Goal: Communication & Community: Answer question/provide support

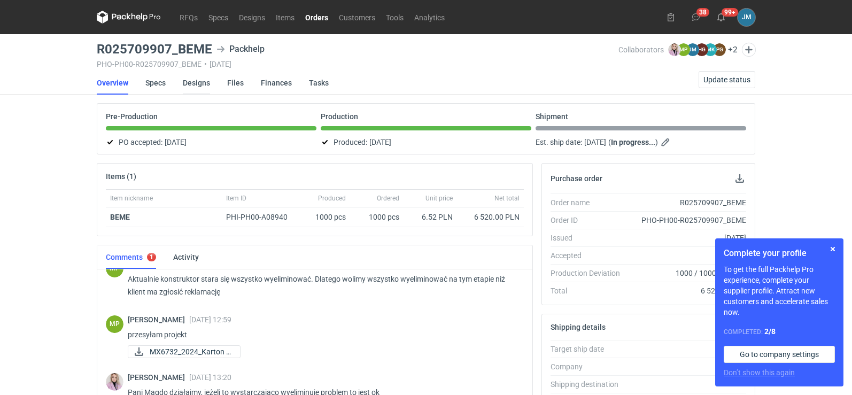
click at [202, 84] on link "Designs" at bounding box center [196, 83] width 27 height 24
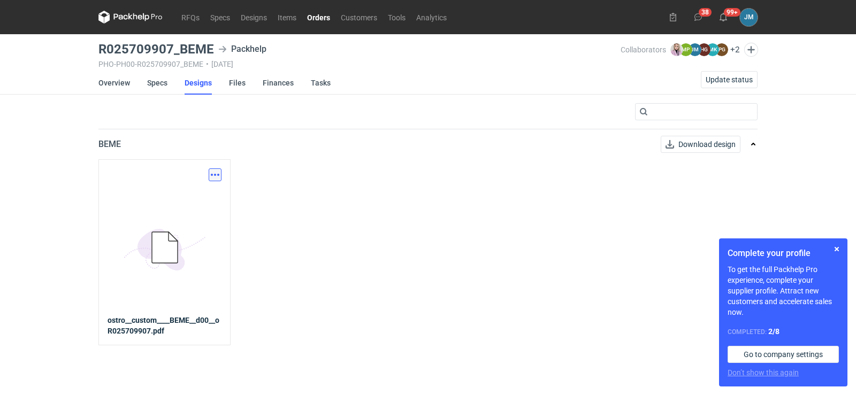
click at [211, 174] on button "button" at bounding box center [215, 174] width 13 height 13
click at [198, 200] on link "Download design part" at bounding box center [168, 198] width 98 height 17
click at [113, 17] on icon at bounding box center [130, 17] width 64 height 13
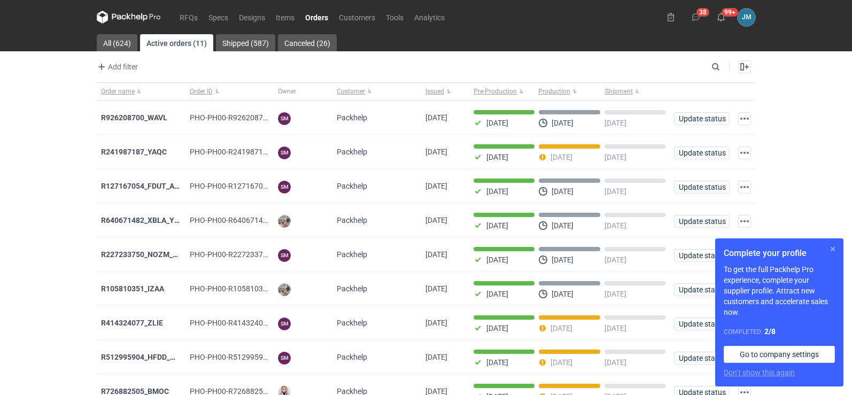
click at [830, 251] on button "button" at bounding box center [833, 249] width 13 height 13
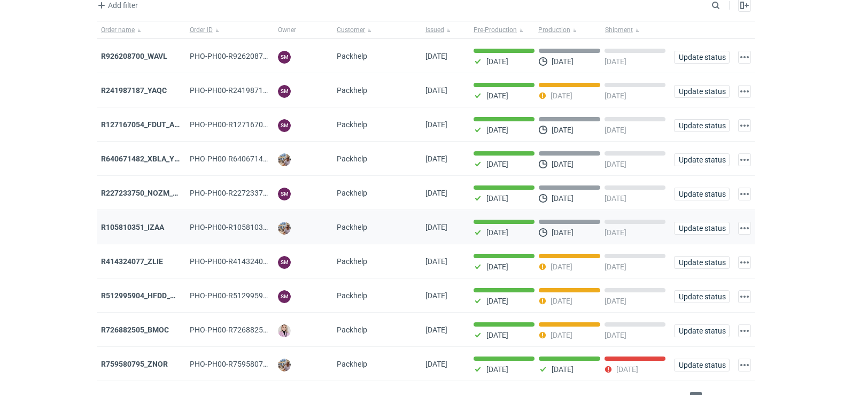
scroll to position [87, 0]
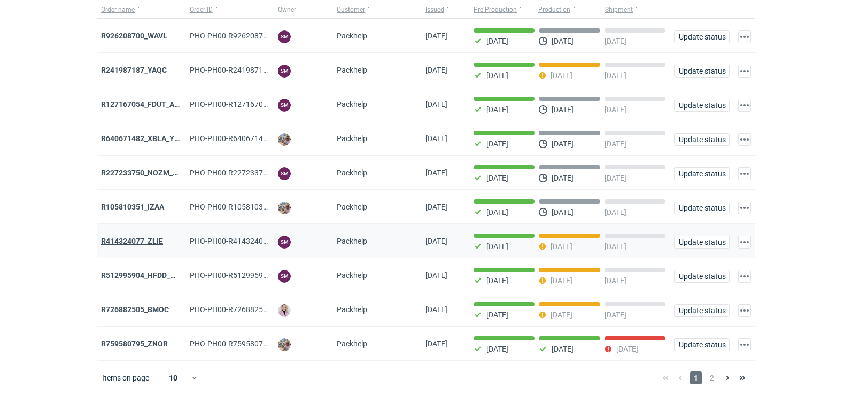
click at [145, 240] on strong "R414324077_ZLIE" at bounding box center [132, 241] width 62 height 9
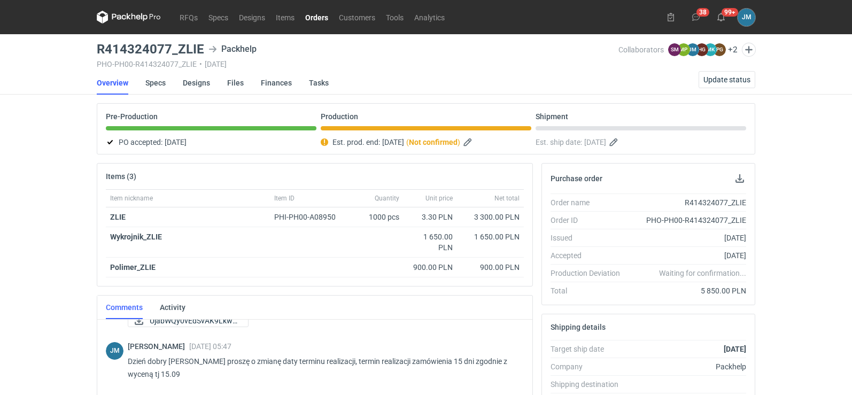
click at [129, 19] on icon at bounding box center [129, 16] width 4 height 6
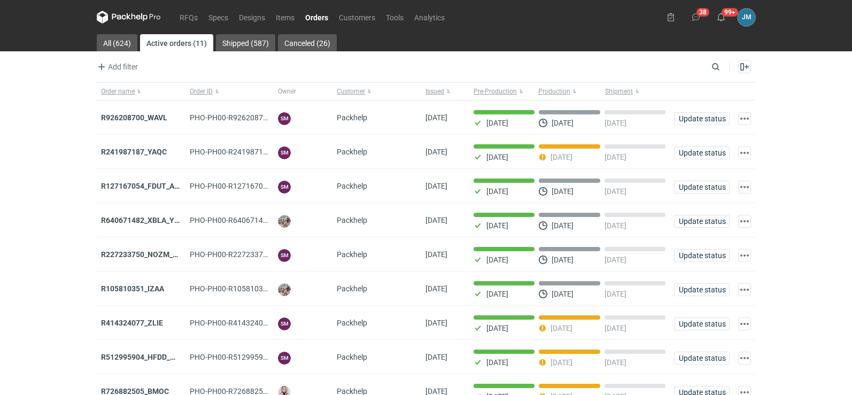
scroll to position [87, 0]
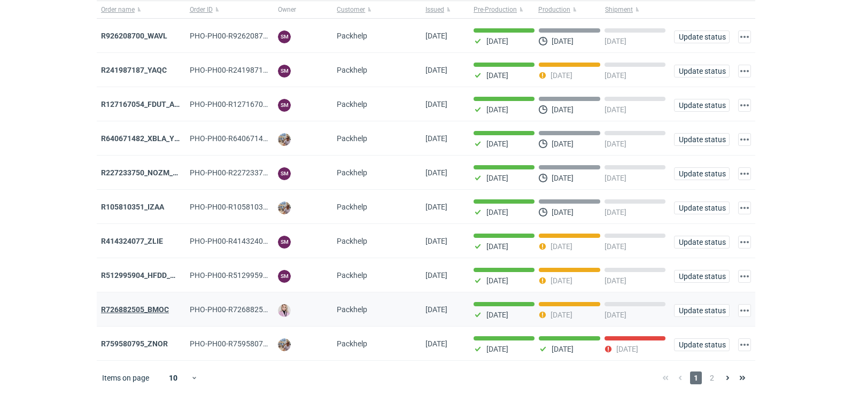
click at [117, 308] on strong "R726882505_BMOC" at bounding box center [135, 309] width 68 height 9
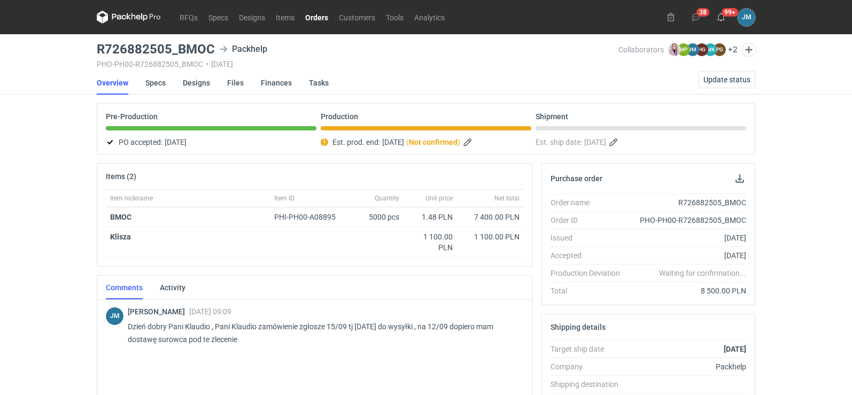
click at [143, 13] on nav "RFQs Specs Designs Items Orders Customers Tools Analytics" at bounding box center [273, 17] width 353 height 34
click at [142, 16] on icon at bounding box center [129, 17] width 64 height 13
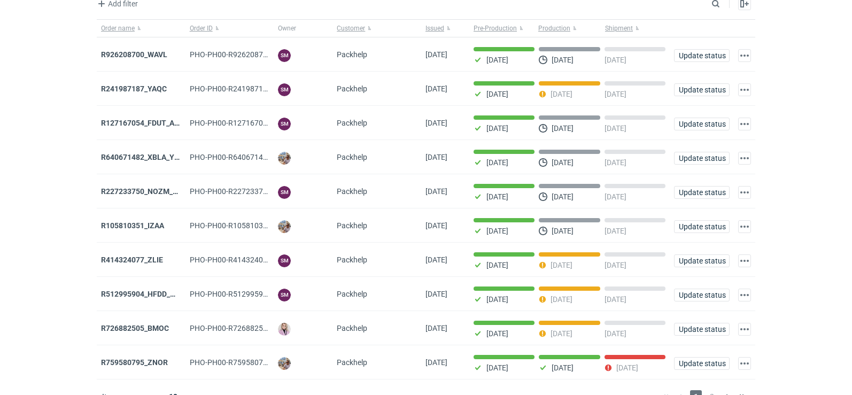
scroll to position [87, 0]
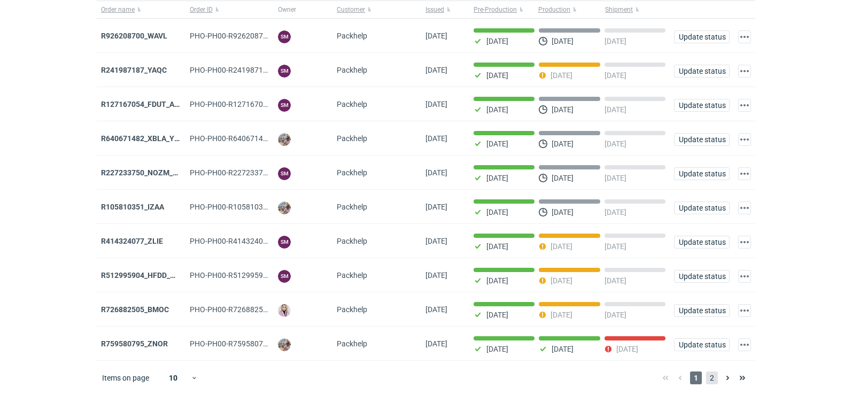
click at [715, 379] on span "2" at bounding box center [712, 378] width 12 height 13
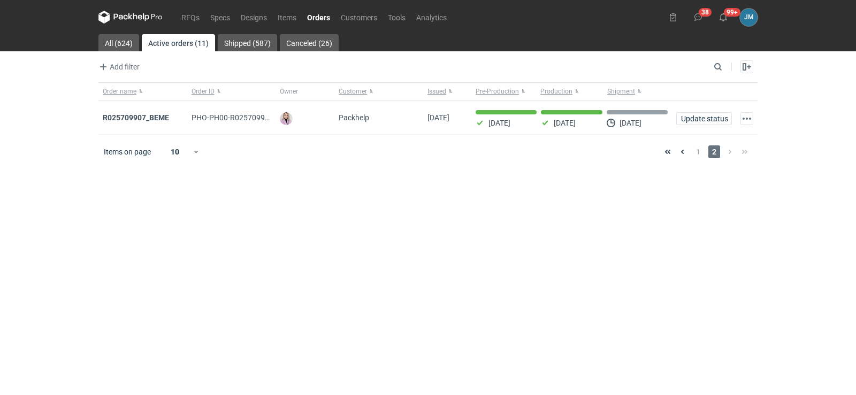
click at [113, 17] on icon at bounding box center [130, 17] width 64 height 13
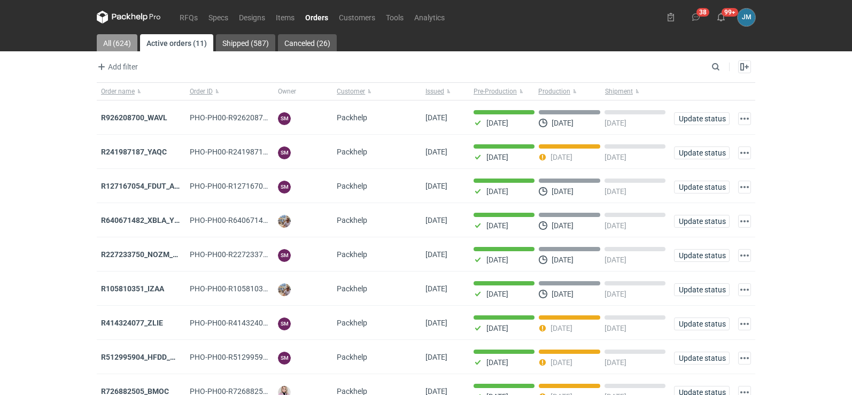
click at [116, 41] on link "All (624)" at bounding box center [117, 42] width 41 height 17
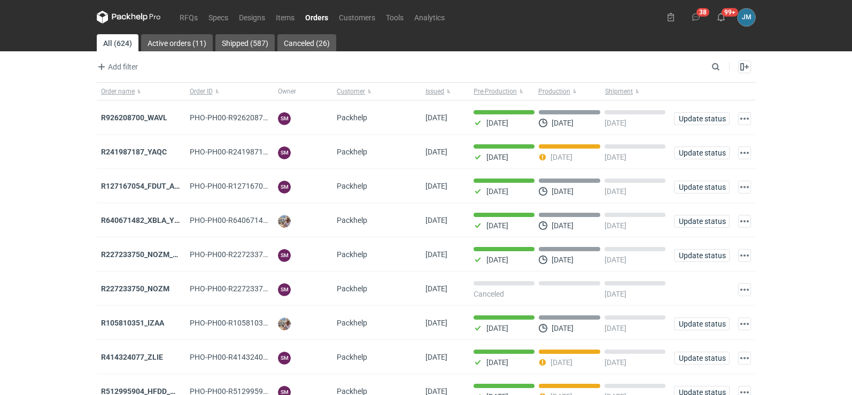
click at [115, 17] on icon at bounding box center [119, 17] width 14 height 6
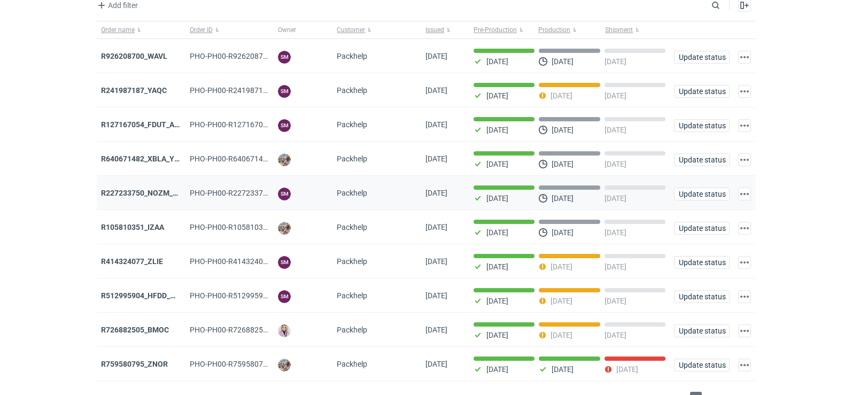
scroll to position [87, 0]
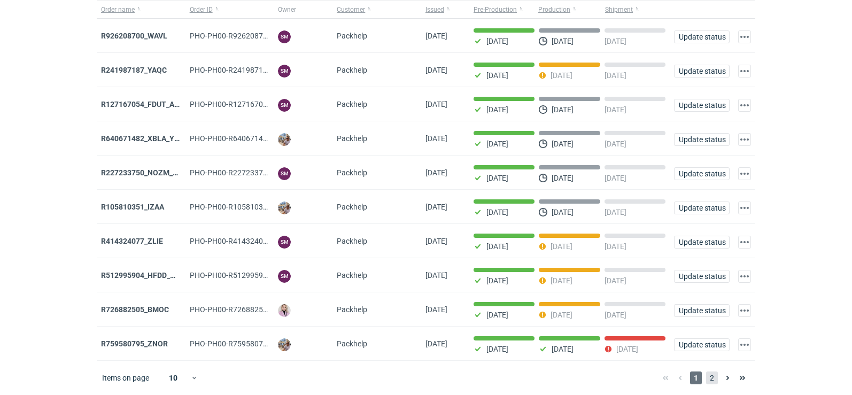
click at [717, 378] on span "2" at bounding box center [712, 378] width 12 height 13
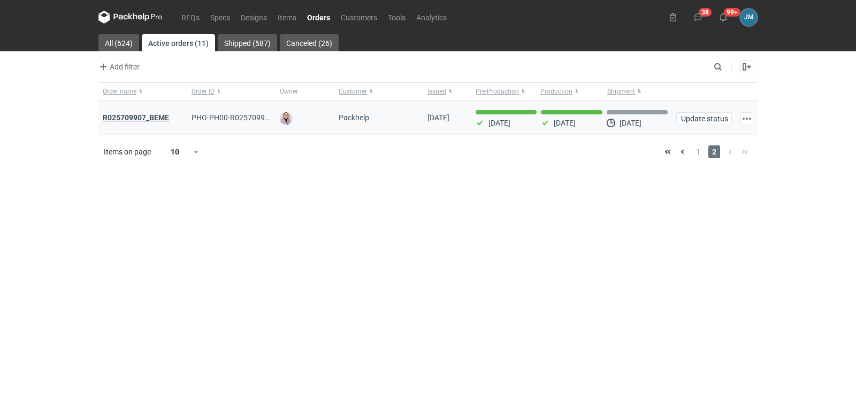
click at [151, 113] on strong "R025709907_BEME" at bounding box center [136, 117] width 66 height 9
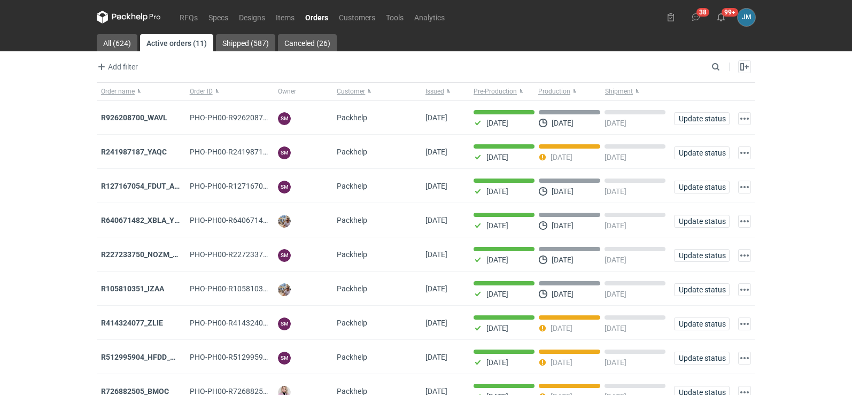
scroll to position [87, 0]
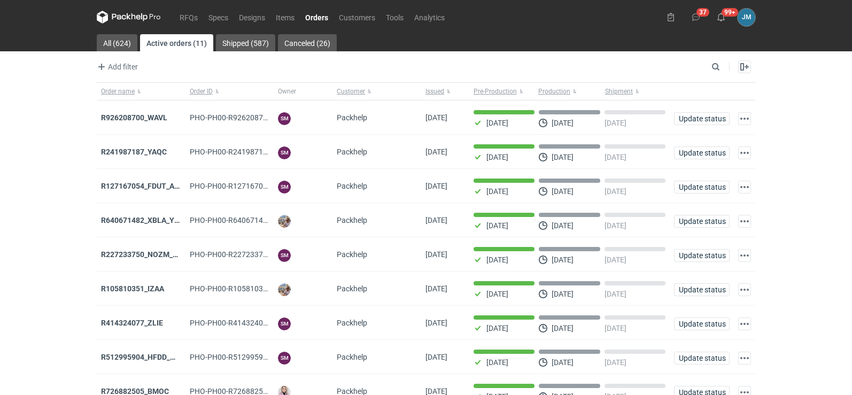
click at [142, 21] on icon at bounding box center [129, 17] width 64 height 13
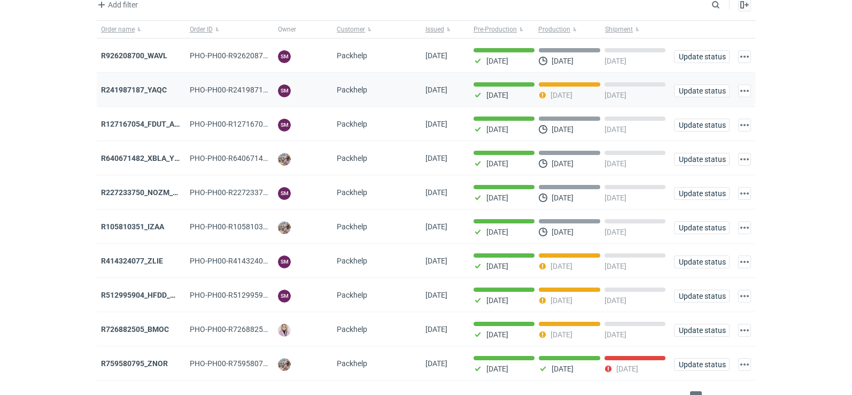
scroll to position [87, 0]
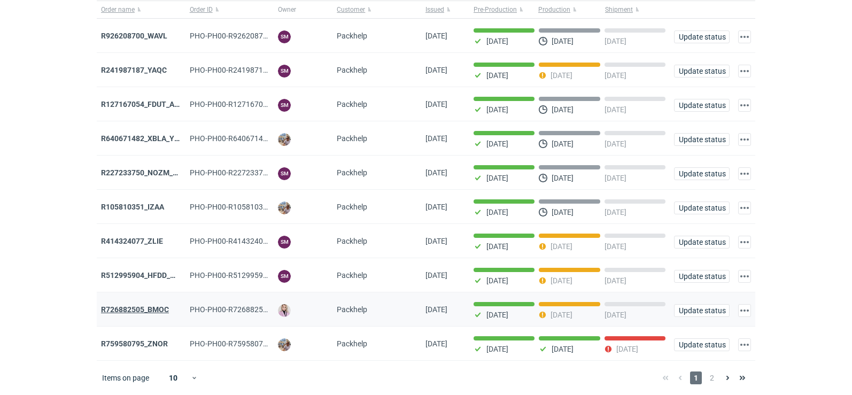
click at [135, 311] on strong "R726882505_BMOC" at bounding box center [135, 309] width 68 height 9
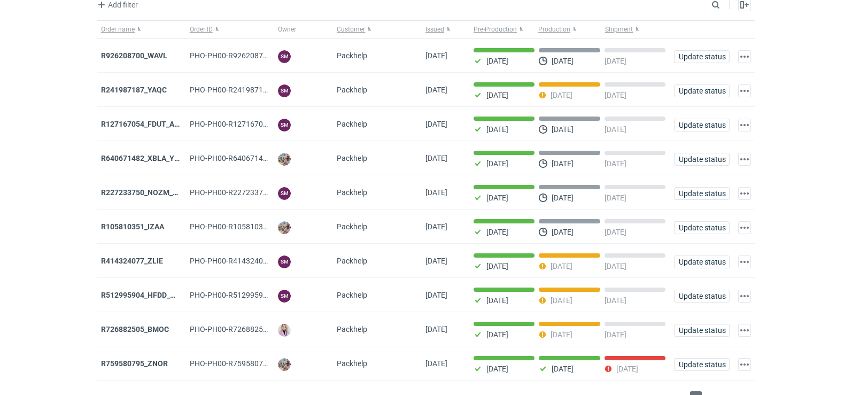
scroll to position [87, 0]
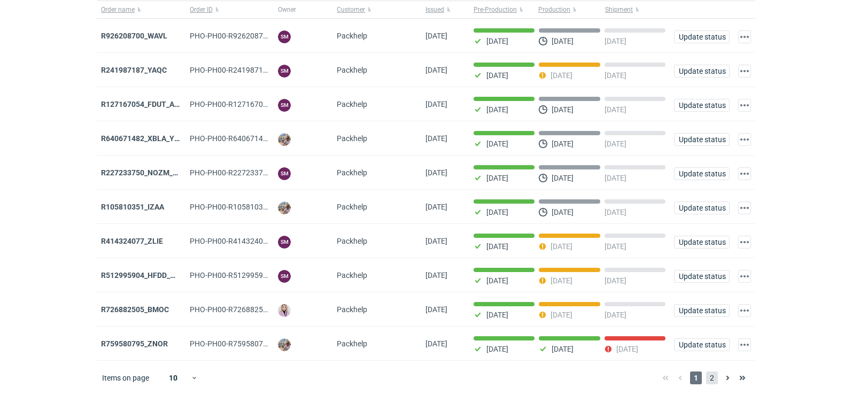
click at [715, 383] on span "2" at bounding box center [712, 378] width 12 height 13
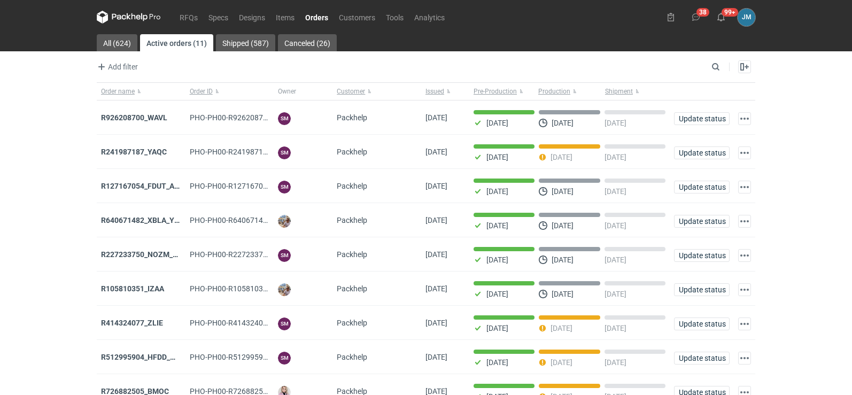
scroll to position [87, 0]
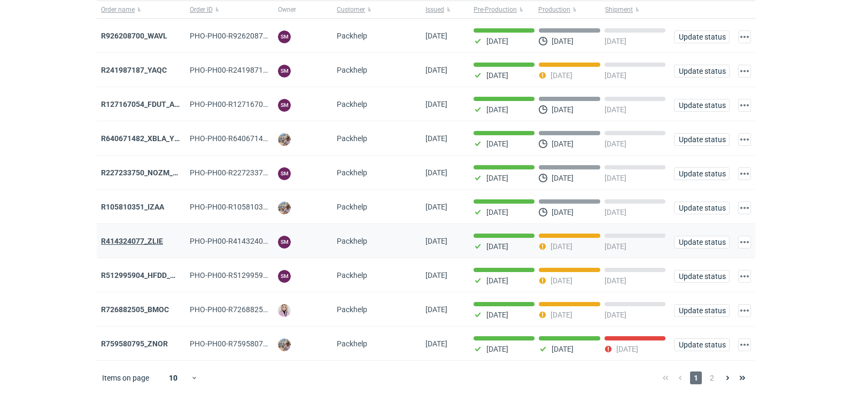
click at [130, 241] on strong "R414324077_ZLIE" at bounding box center [132, 241] width 62 height 9
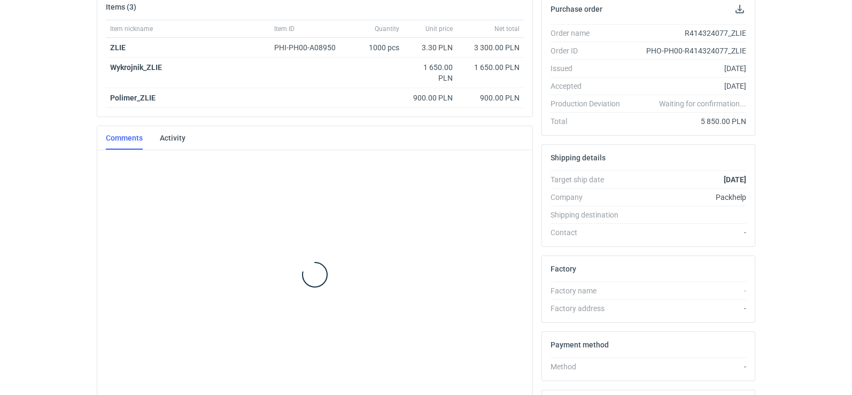
scroll to position [176, 0]
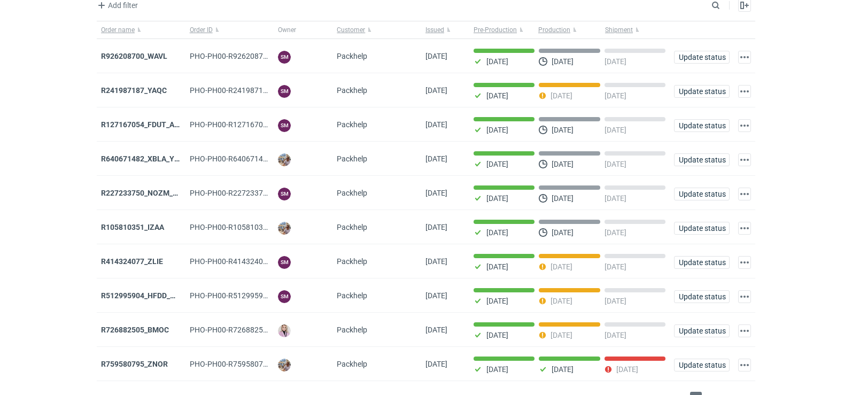
scroll to position [87, 0]
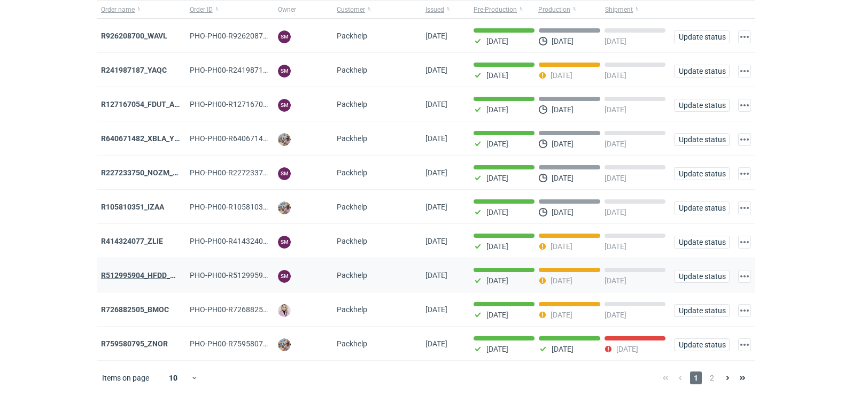
click at [143, 275] on strong "R512995904_HFDD_MOOR" at bounding box center [146, 275] width 91 height 9
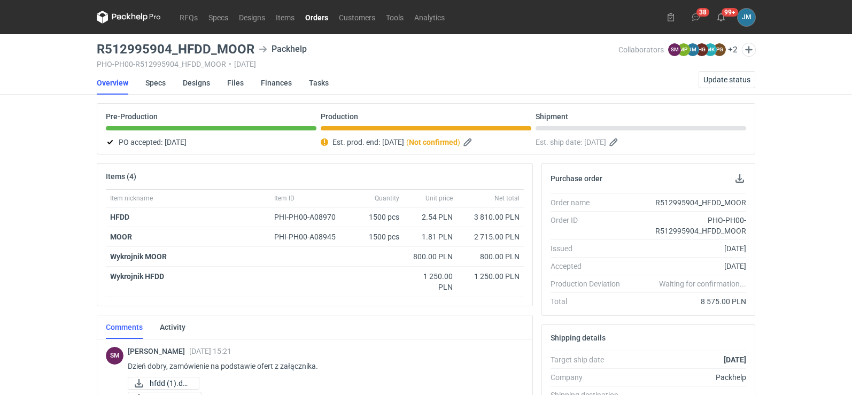
click at [129, 17] on icon at bounding box center [129, 17] width 64 height 13
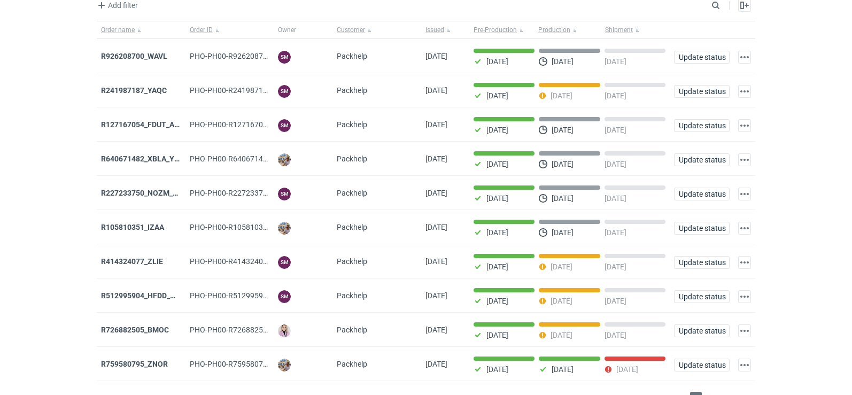
scroll to position [87, 0]
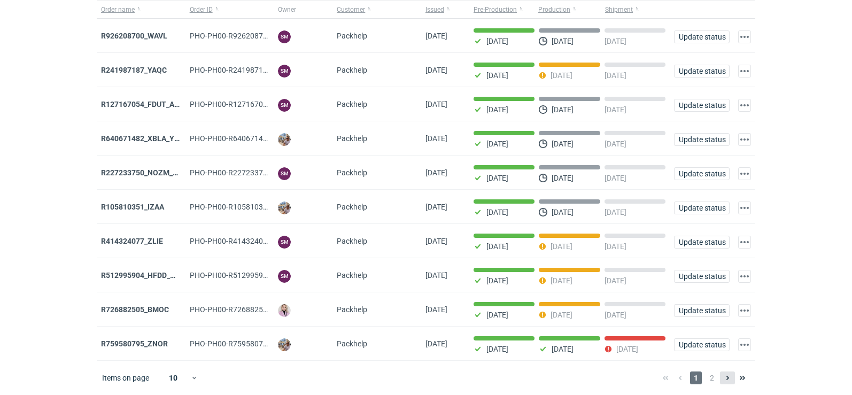
click at [722, 380] on button at bounding box center [727, 378] width 15 height 13
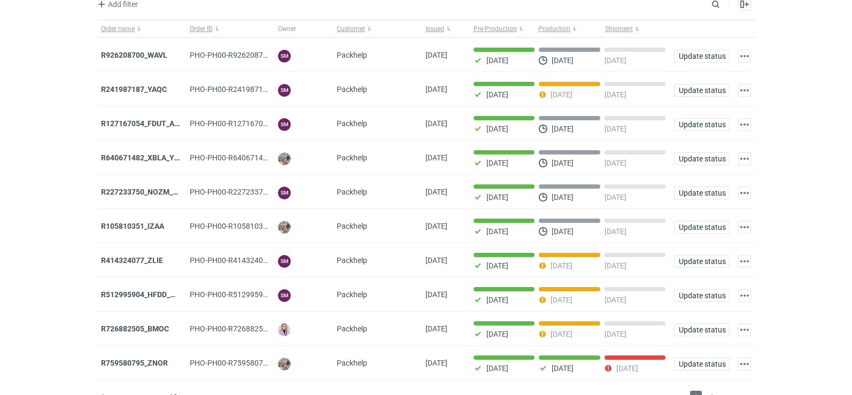
scroll to position [87, 0]
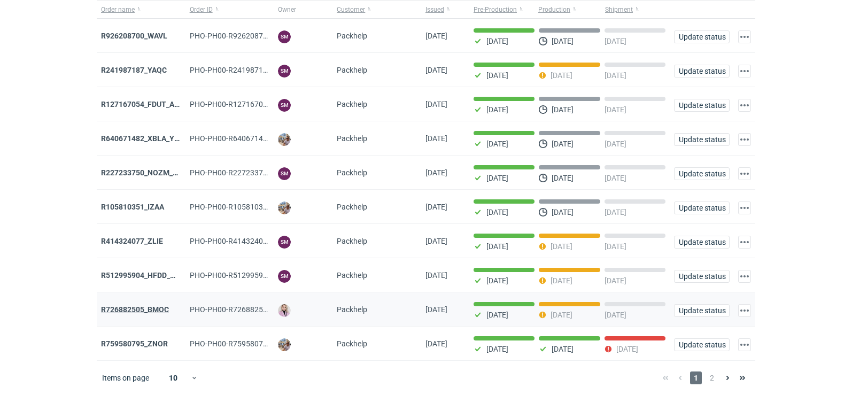
click at [104, 310] on strong "R726882505_BMOC" at bounding box center [135, 309] width 68 height 9
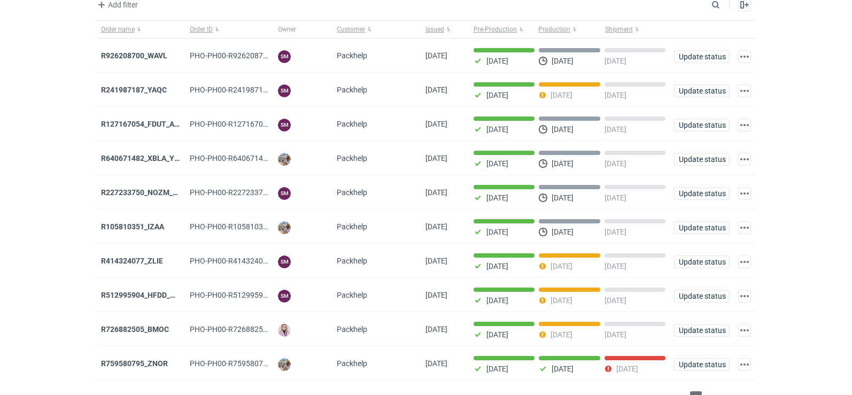
scroll to position [87, 0]
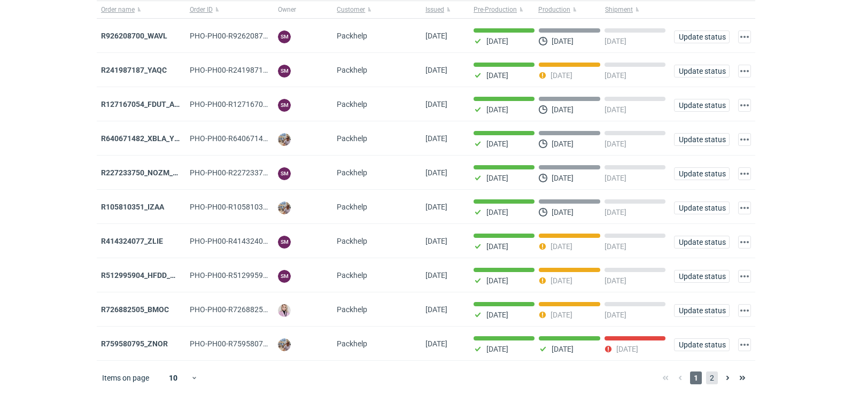
click at [713, 379] on span "2" at bounding box center [712, 378] width 12 height 13
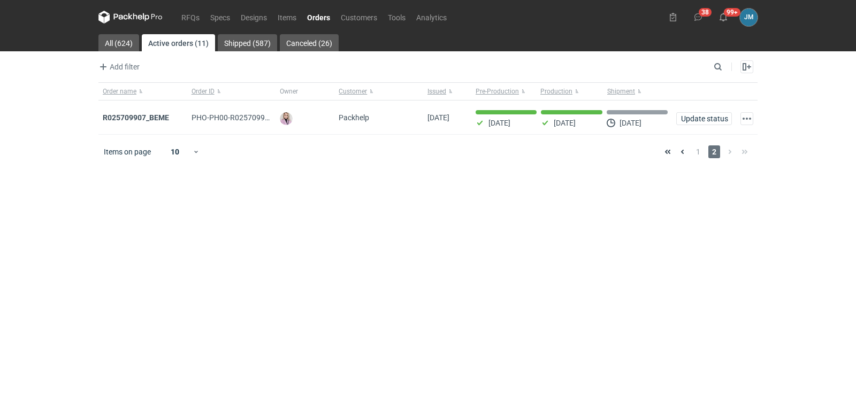
click at [139, 13] on icon at bounding box center [130, 17] width 64 height 13
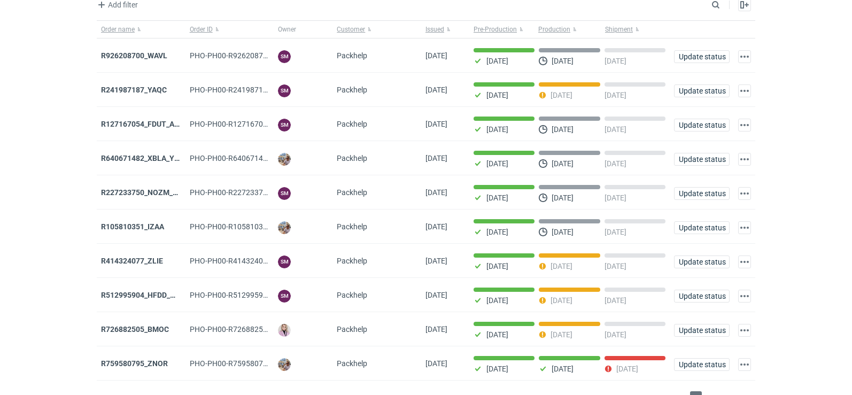
scroll to position [87, 0]
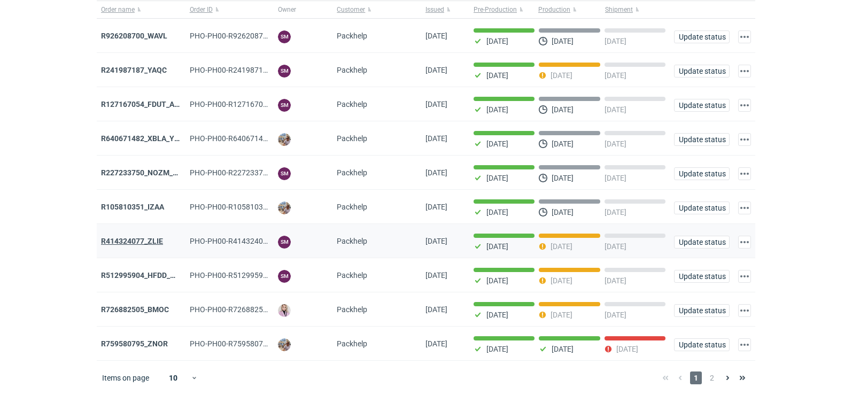
click at [127, 243] on strong "R414324077_ZLIE" at bounding box center [132, 241] width 62 height 9
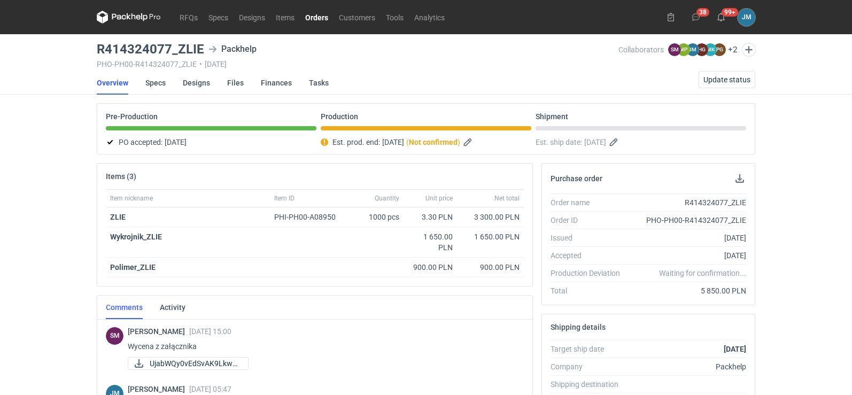
scroll to position [214, 0]
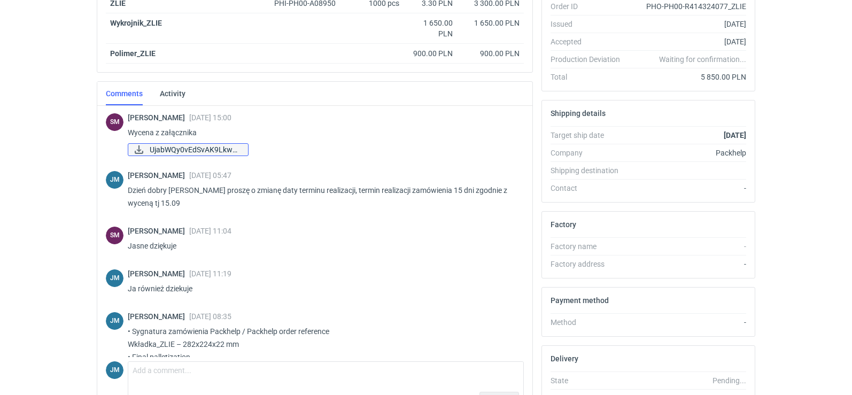
click at [207, 152] on span "UjabWQy0vEdSvAK9LkwA..." at bounding box center [195, 150] width 90 height 12
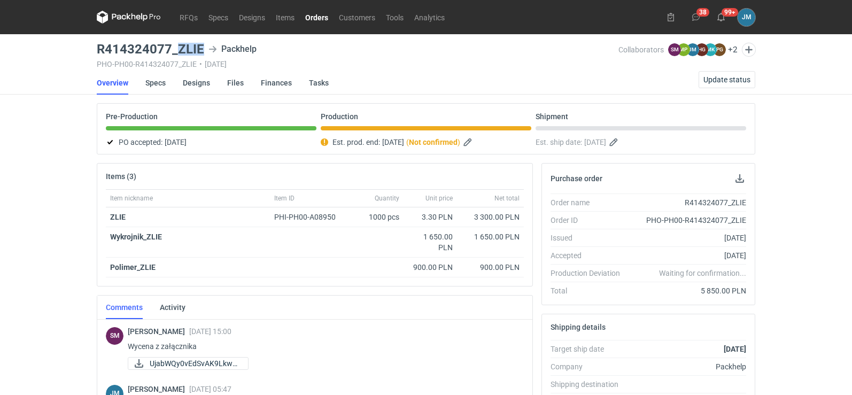
drag, startPoint x: 202, startPoint y: 50, endPoint x: 179, endPoint y: 51, distance: 23.0
click at [179, 51] on h3 "R414324077_ZLIE" at bounding box center [150, 49] width 107 height 13
copy h3 "ZLIE"
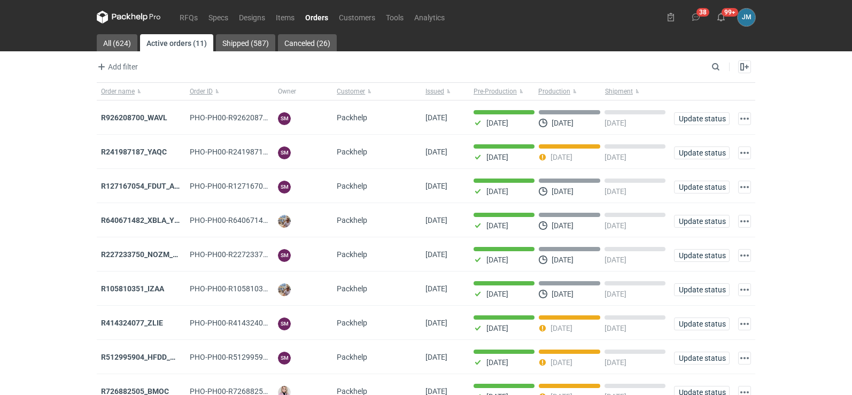
click at [131, 11] on icon at bounding box center [129, 17] width 64 height 13
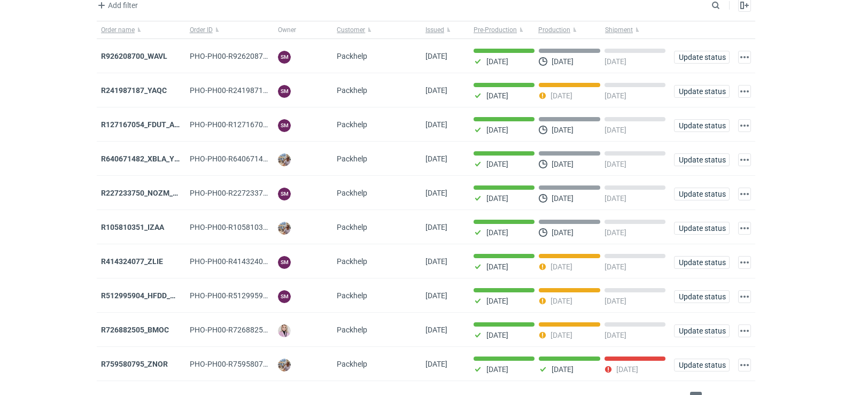
scroll to position [87, 0]
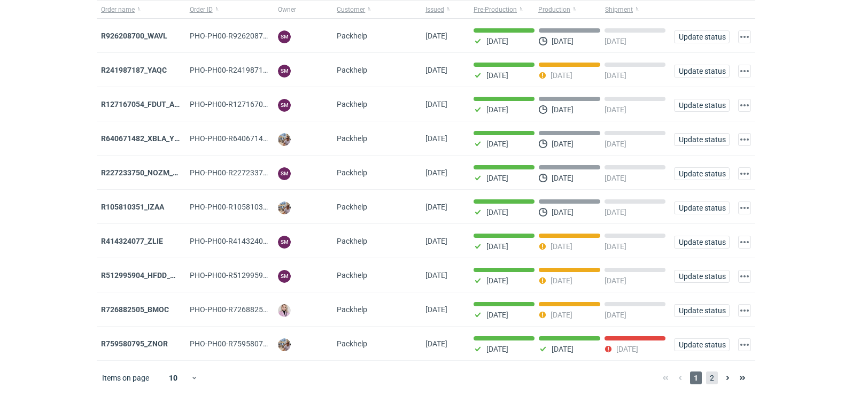
click at [714, 380] on span "2" at bounding box center [712, 378] width 12 height 13
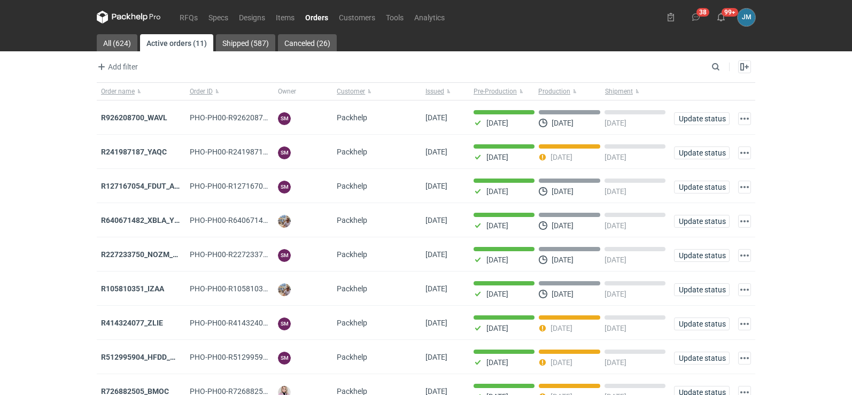
scroll to position [87, 0]
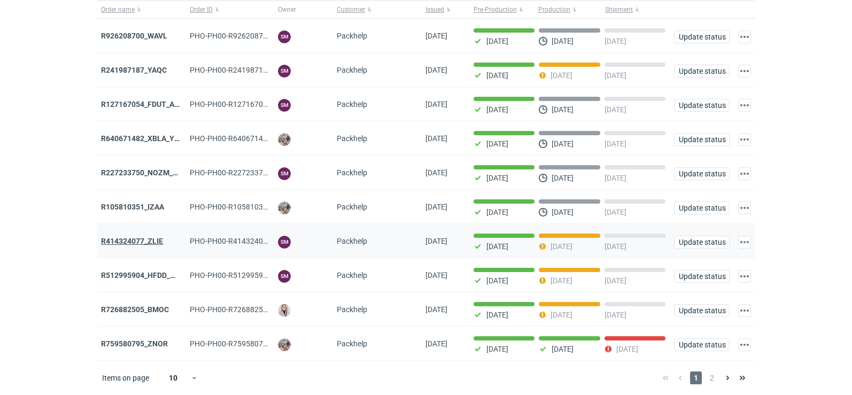
click at [122, 238] on strong "R414324077_ZLIE" at bounding box center [132, 241] width 62 height 9
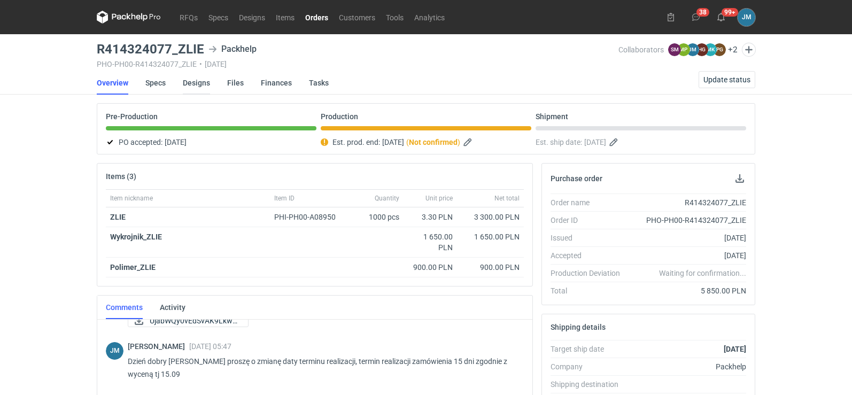
click at [201, 81] on link "Designs" at bounding box center [196, 83] width 27 height 24
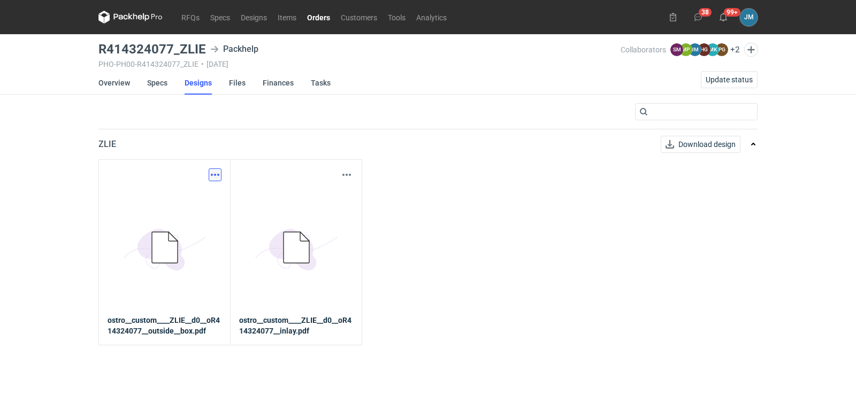
click at [211, 176] on button "button" at bounding box center [215, 174] width 13 height 13
click at [195, 192] on link "Download design part" at bounding box center [168, 198] width 98 height 17
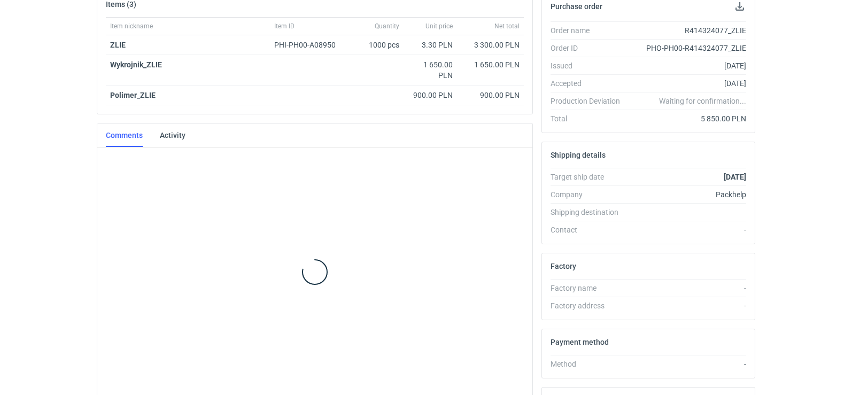
scroll to position [176, 0]
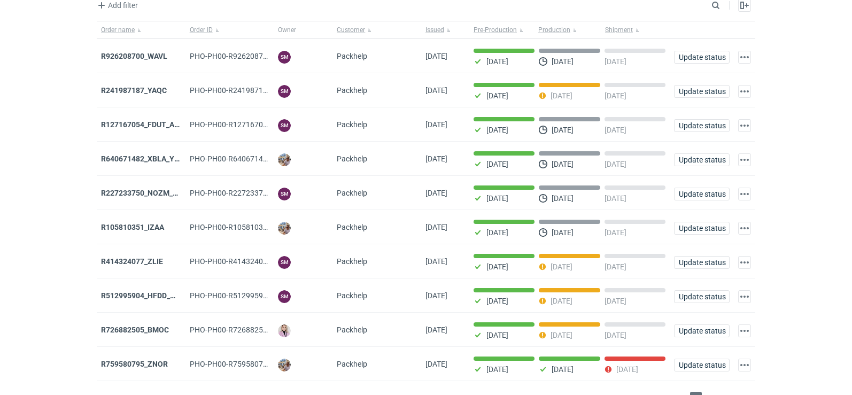
scroll to position [87, 0]
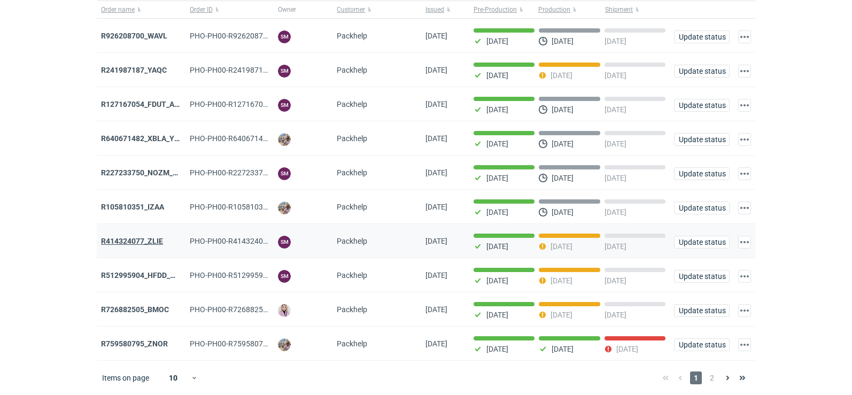
click at [112, 241] on strong "R414324077_ZLIE" at bounding box center [132, 241] width 62 height 9
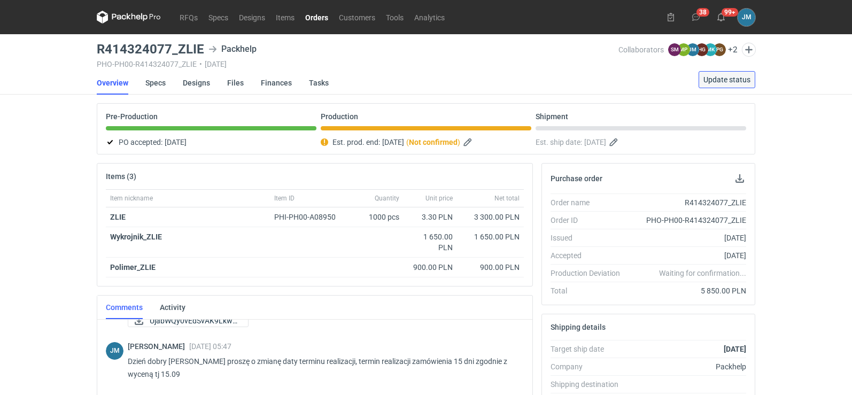
click at [711, 79] on span "Update status" at bounding box center [727, 79] width 47 height 7
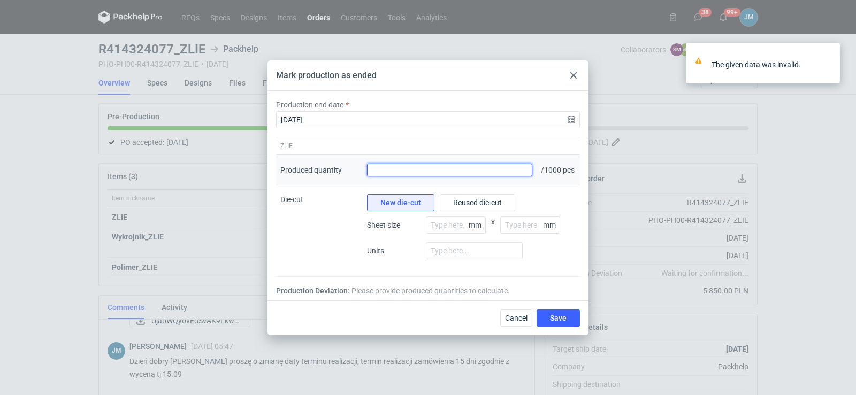
click at [480, 171] on input "Produced quantity" at bounding box center [449, 170] width 165 height 13
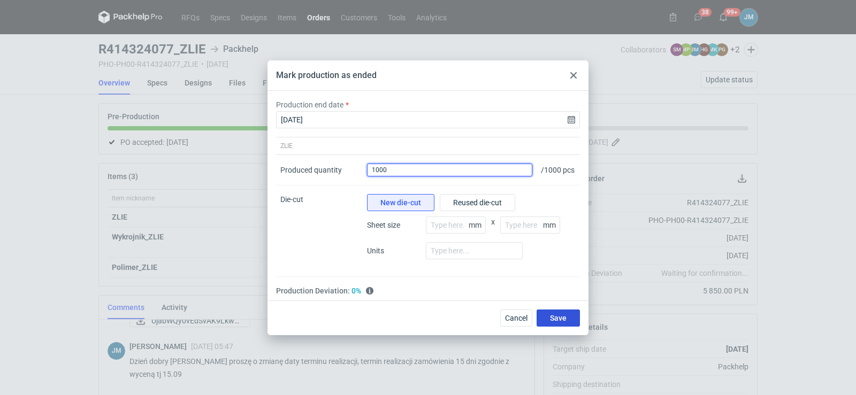
type input "1000"
click at [562, 322] on span "Save" at bounding box center [558, 317] width 17 height 7
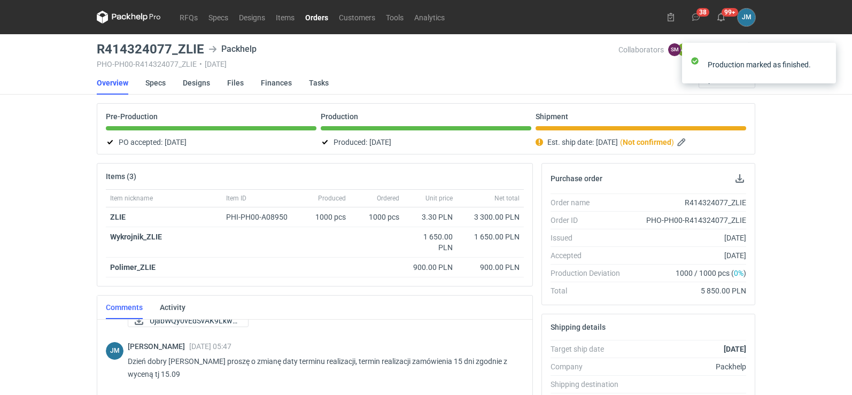
click at [142, 14] on icon at bounding box center [144, 17] width 6 height 8
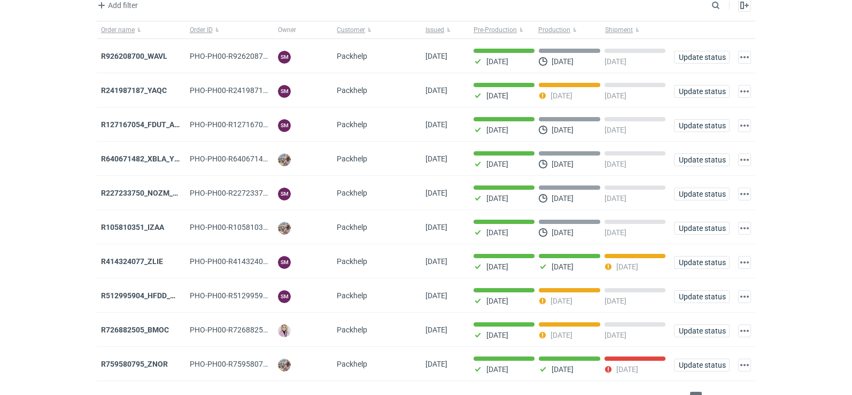
scroll to position [87, 0]
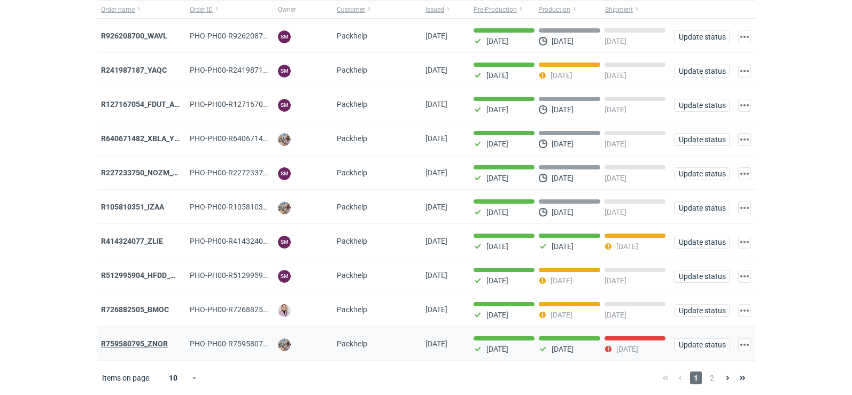
click at [127, 340] on strong "R759580795_ZNOR" at bounding box center [134, 344] width 67 height 9
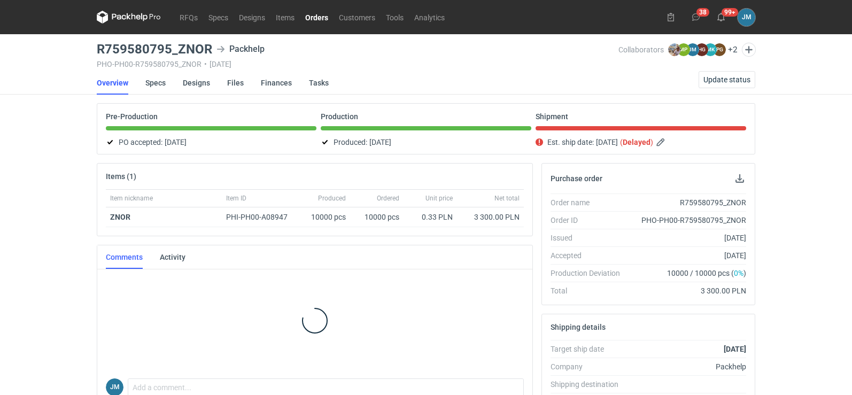
scroll to position [2, 0]
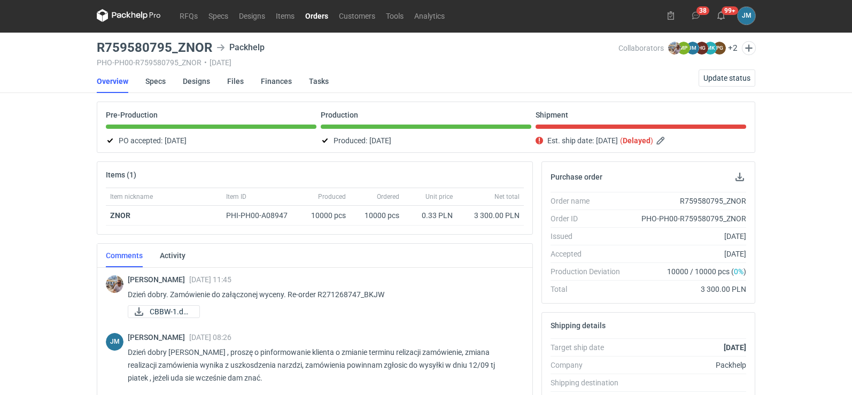
click at [111, 14] on icon at bounding box center [129, 15] width 64 height 13
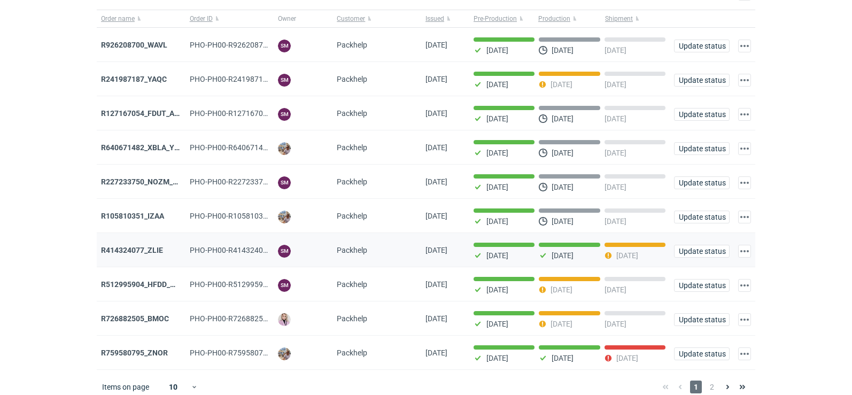
scroll to position [87, 0]
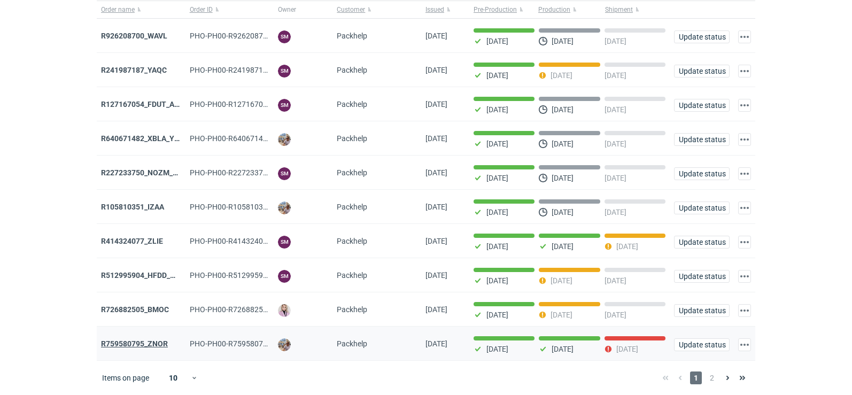
click at [150, 342] on strong "R759580795_ZNOR" at bounding box center [134, 344] width 67 height 9
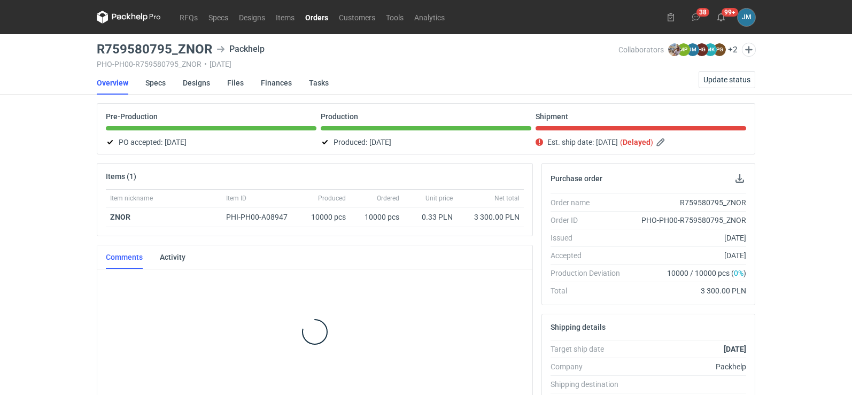
scroll to position [2, 0]
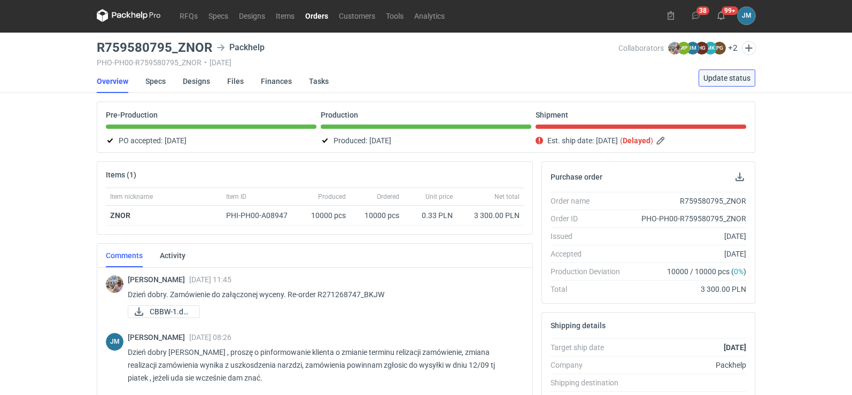
click at [722, 80] on span "Update status" at bounding box center [727, 77] width 47 height 7
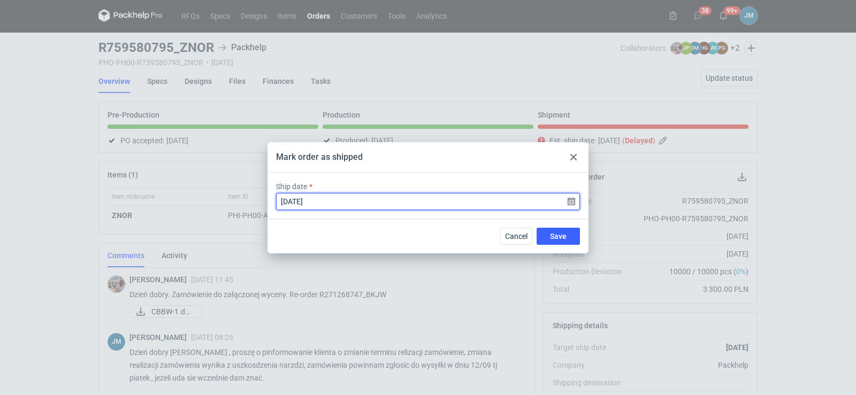
click at [386, 201] on input "2025-09-11" at bounding box center [428, 201] width 304 height 17
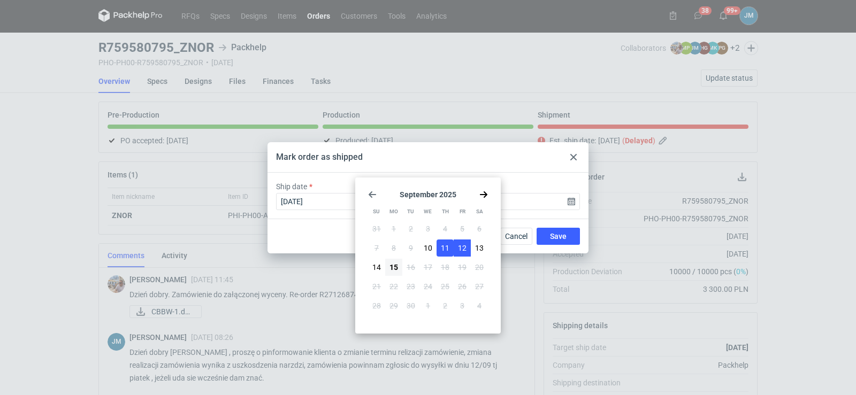
click at [466, 245] on button "12" at bounding box center [461, 248] width 17 height 17
type input "2025-09-12"
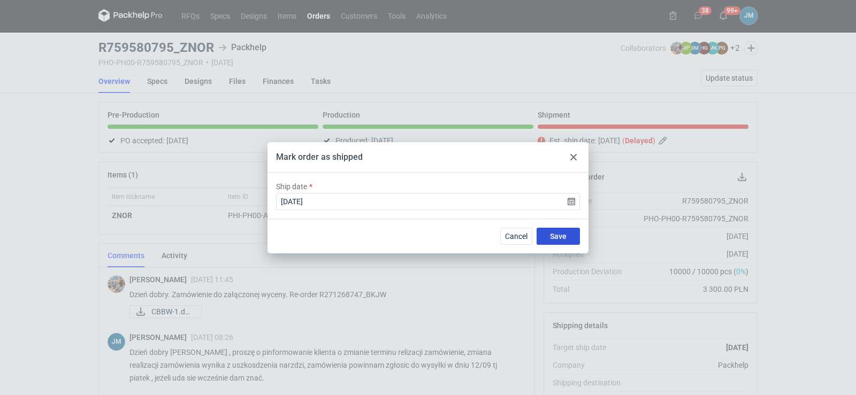
click at [561, 236] on span "Save" at bounding box center [558, 236] width 17 height 7
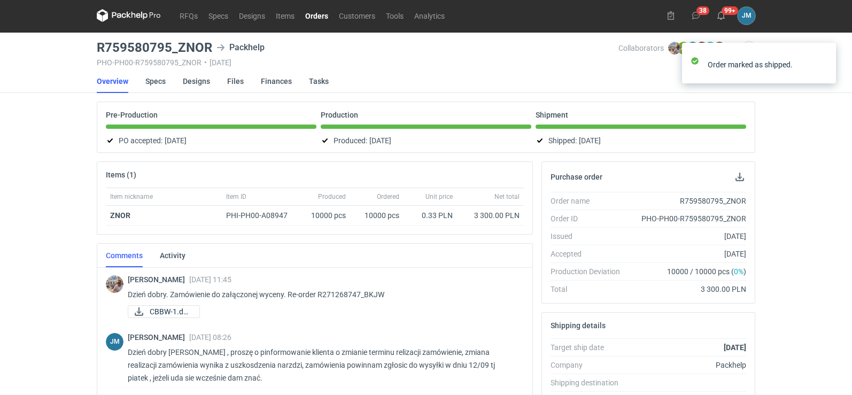
click at [128, 16] on icon at bounding box center [129, 15] width 64 height 13
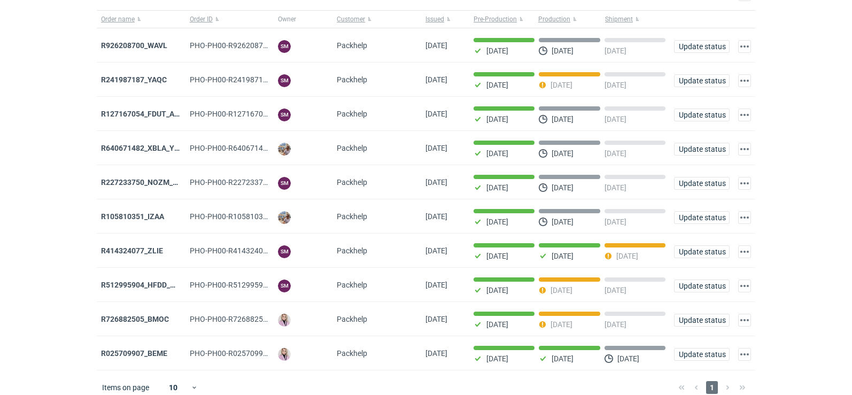
scroll to position [87, 0]
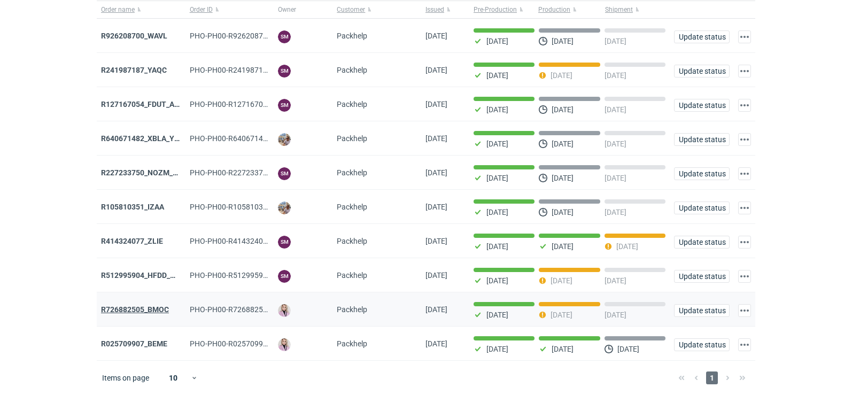
click at [130, 305] on strong "R726882505_BMOC" at bounding box center [135, 309] width 68 height 9
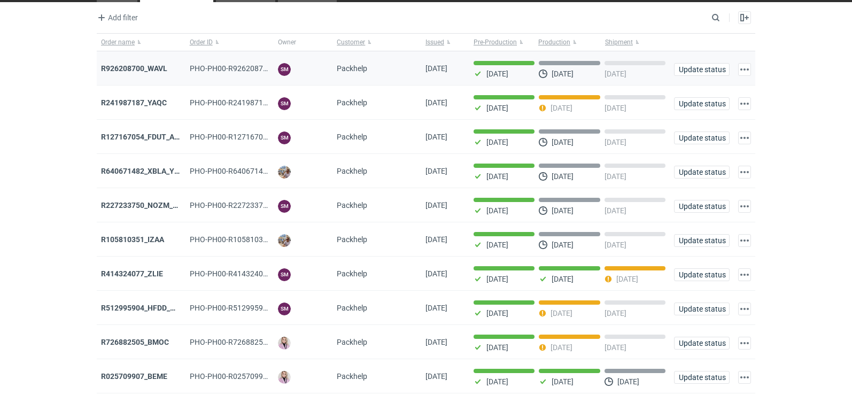
scroll to position [87, 0]
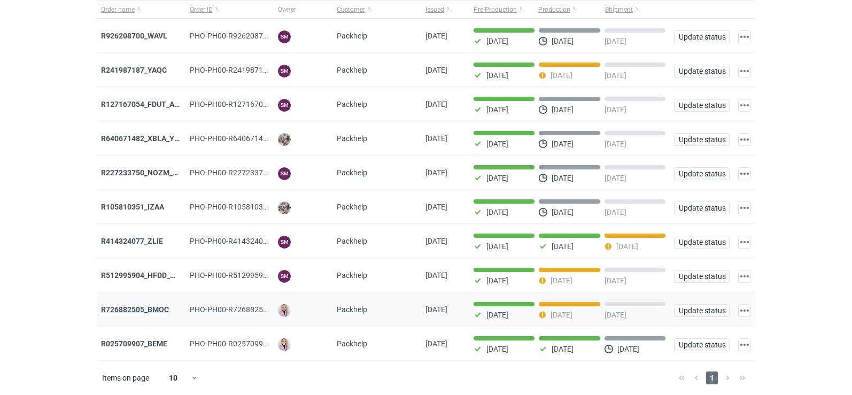
click at [122, 309] on strong "R726882505_BMOC" at bounding box center [135, 309] width 68 height 9
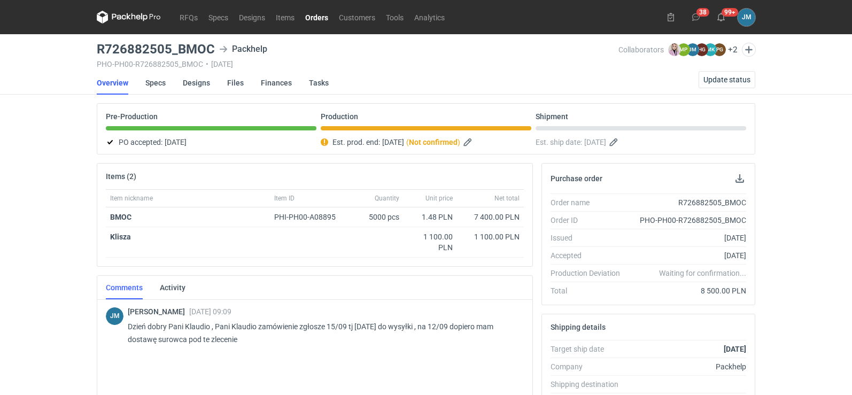
click at [136, 19] on icon at bounding box center [129, 17] width 64 height 13
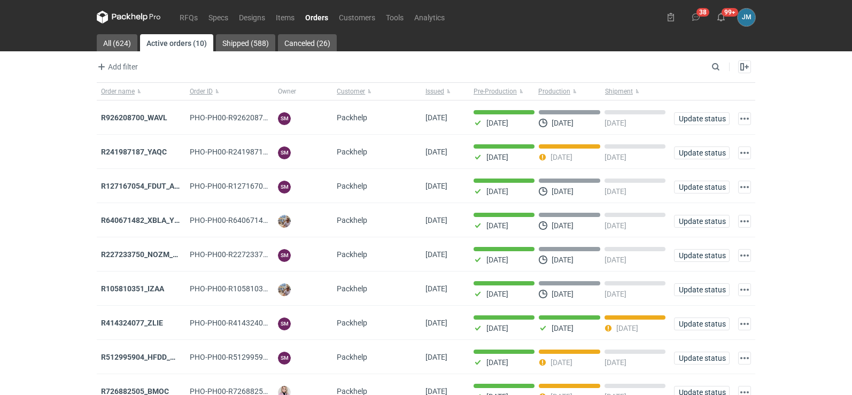
click at [9, 221] on div "RFQs Specs Designs Items Orders Customers Tools Analytics 38 99+ JM Joanna Myśl…" at bounding box center [426, 197] width 852 height 395
click at [125, 17] on icon at bounding box center [129, 17] width 64 height 13
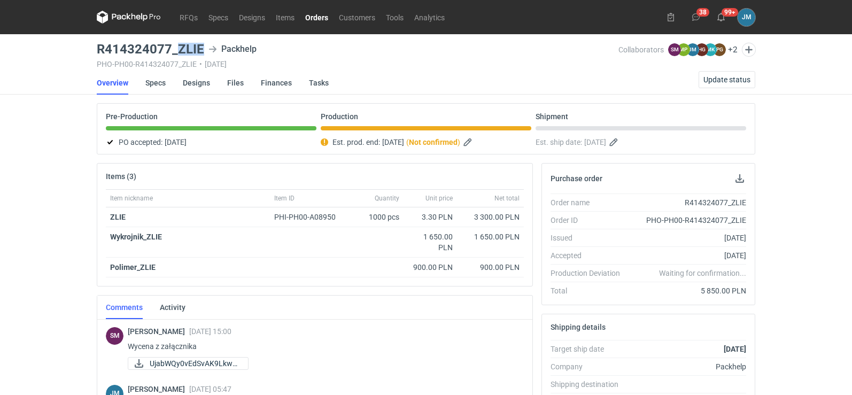
scroll to position [43, 0]
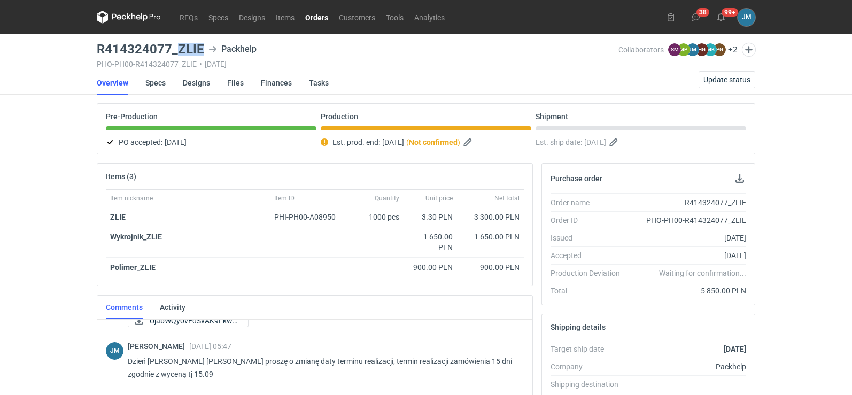
click at [110, 18] on icon at bounding box center [129, 17] width 64 height 13
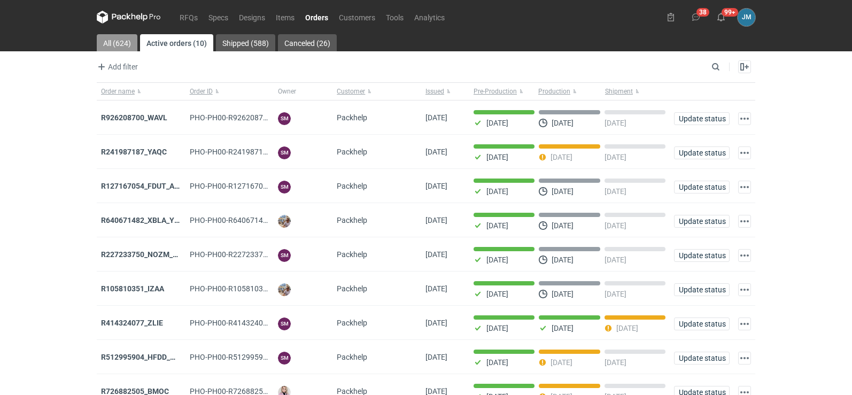
click at [109, 42] on link "All (624)" at bounding box center [117, 42] width 41 height 17
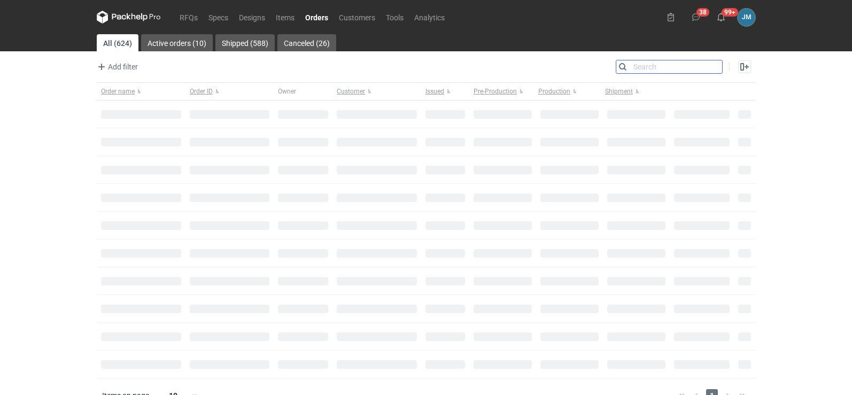
click at [712, 65] on input "Search" at bounding box center [670, 66] width 106 height 13
type input "znor"
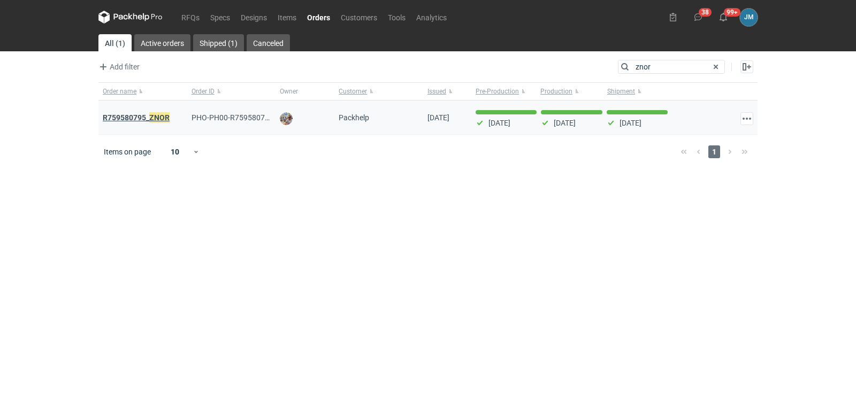
click at [122, 121] on strong "R759580795_ ZNOR" at bounding box center [136, 118] width 67 height 12
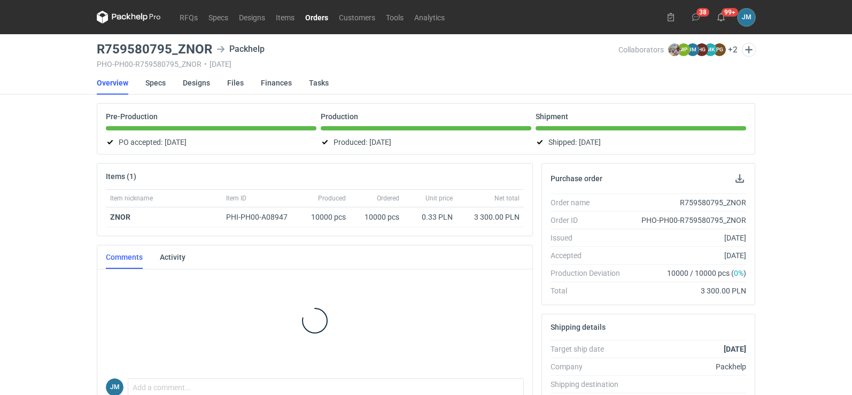
scroll to position [2, 0]
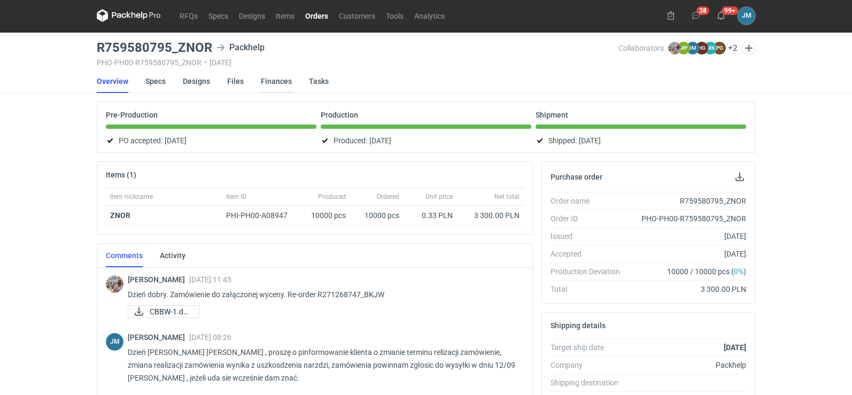
click at [273, 80] on link "Finances" at bounding box center [276, 82] width 31 height 24
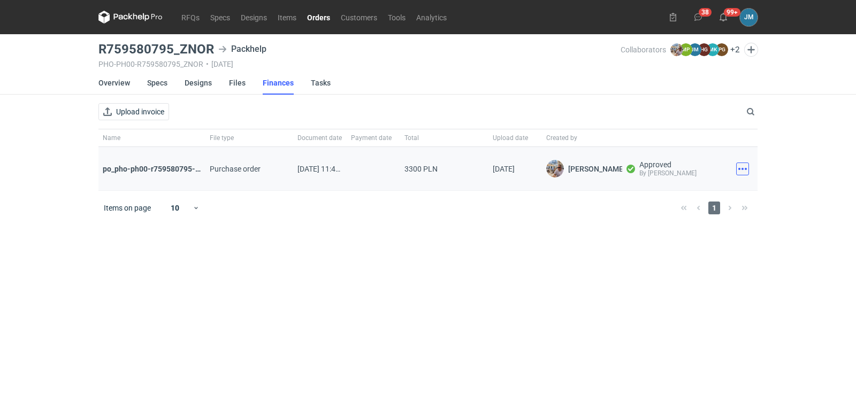
click at [745, 172] on button "button" at bounding box center [742, 169] width 13 height 13
click at [703, 191] on button "Download" at bounding box center [695, 192] width 98 height 17
click at [137, 22] on nav "RFQs Specs Designs Items Orders Customers Tools Analytics" at bounding box center [274, 17] width 353 height 34
click at [136, 12] on icon at bounding box center [130, 17] width 64 height 13
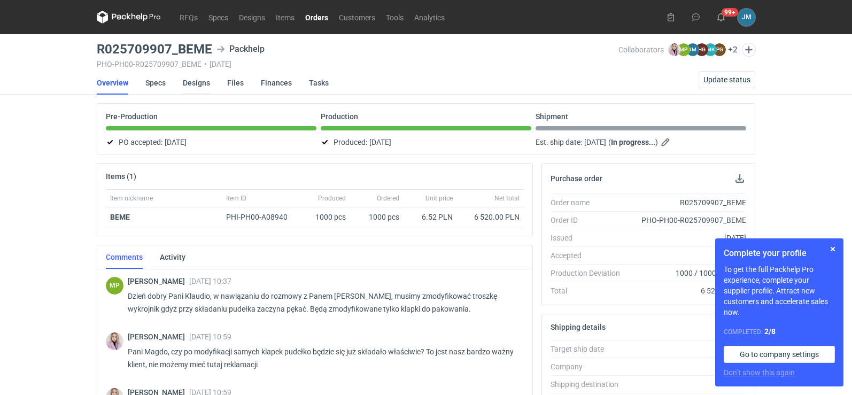
click at [186, 81] on link "Designs" at bounding box center [196, 83] width 27 height 24
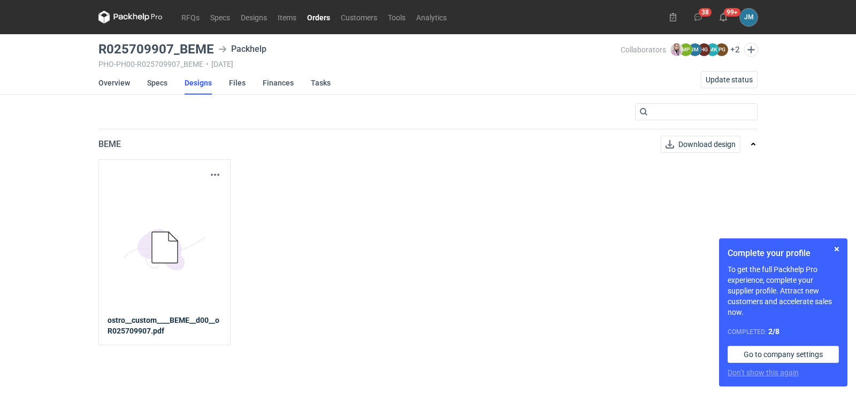
click at [137, 236] on icon "5BD5AC33-3523-40E7-9262-1BFF0AD53D48@1x" at bounding box center [165, 248] width 86 height 86
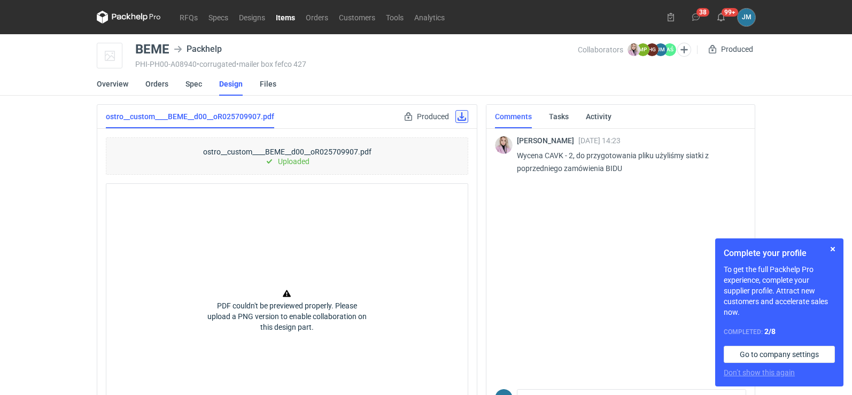
click at [465, 122] on link at bounding box center [462, 116] width 13 height 13
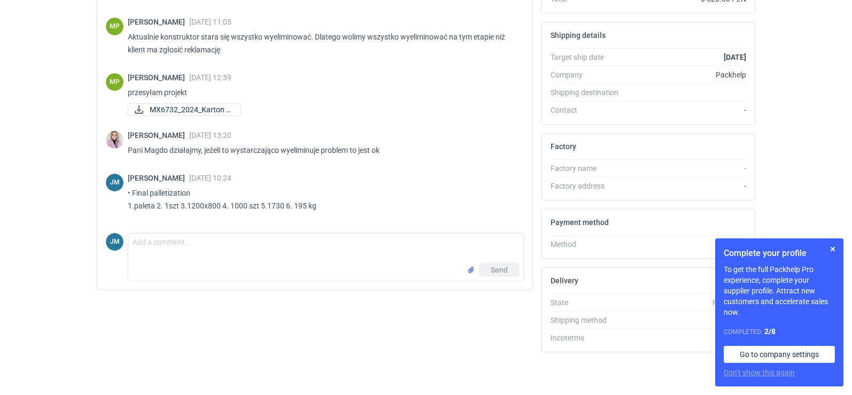
scroll to position [184, 0]
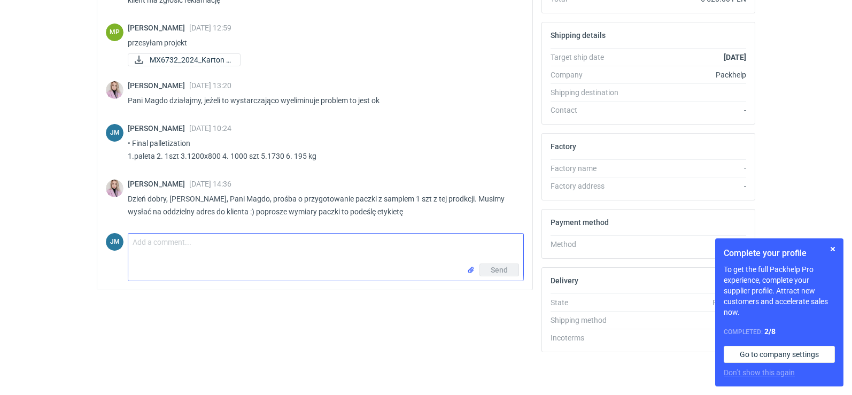
click at [207, 244] on textarea "Comment message" at bounding box center [325, 249] width 395 height 30
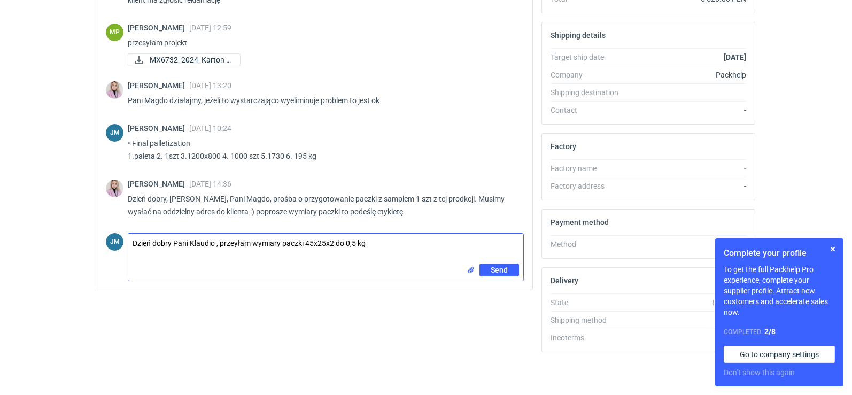
click at [235, 245] on textarea "Dzień dobry Pani Klaudio , przeyłam wymiary paczki 45x25x2 do 0,5 kg" at bounding box center [325, 249] width 395 height 30
click at [258, 245] on textarea "Dzień dobry Pani Klaudio , przesyłam wymiary paczki 45x25x2 do 0,5 kg" at bounding box center [325, 249] width 395 height 30
type textarea "Dzień dobry Pani Klaudio , przesyłam wymiary paczki 45x25x2 do 0,5 kg"
click at [831, 249] on button "button" at bounding box center [833, 249] width 13 height 13
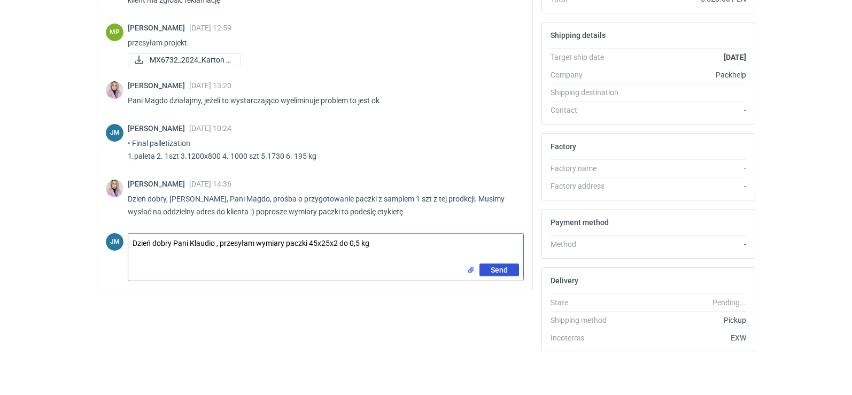
click at [492, 268] on span "Send" at bounding box center [499, 269] width 17 height 7
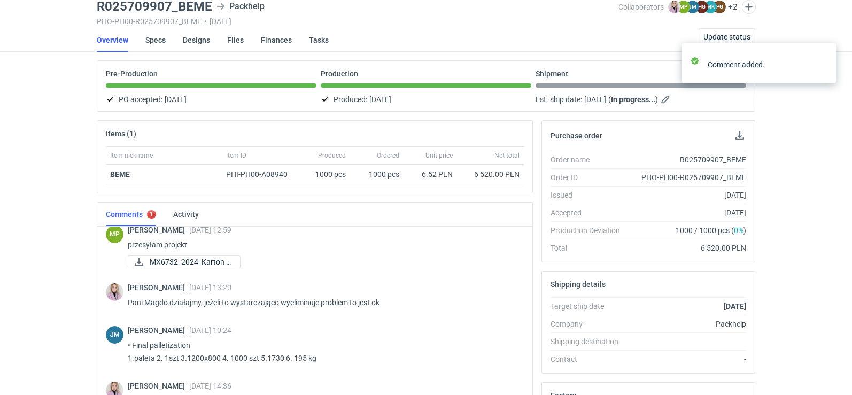
scroll to position [0, 0]
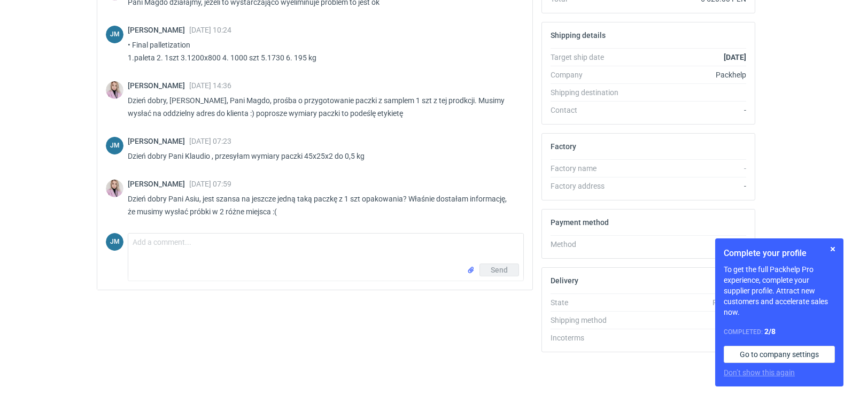
scroll to position [282, 0]
click at [321, 243] on textarea "Comment message" at bounding box center [325, 249] width 395 height 30
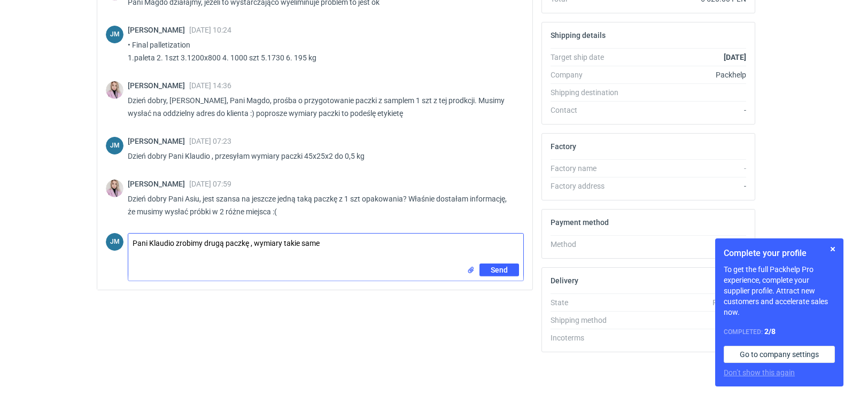
type textarea "Pani Klaudio zrobimy drugą paczkę , wymiary takie same"
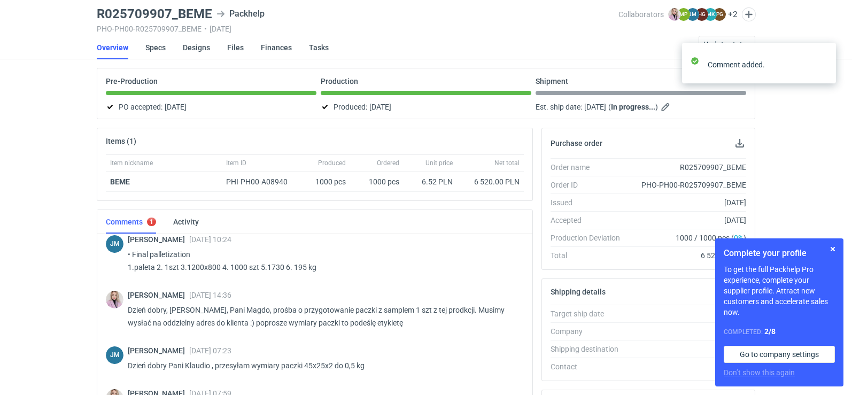
scroll to position [0, 0]
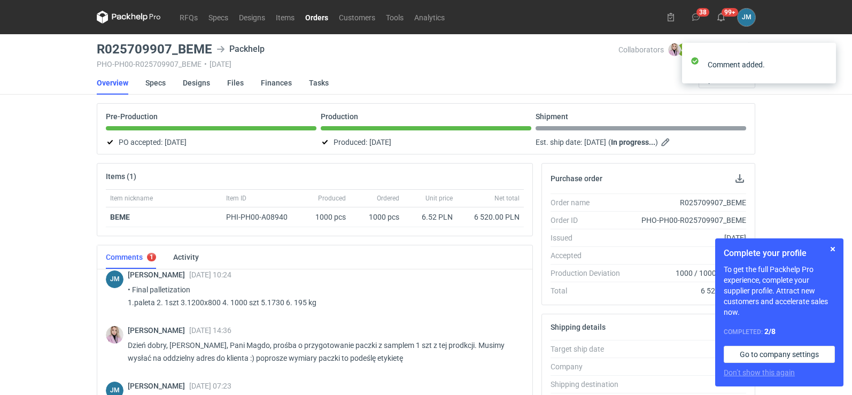
click at [140, 13] on icon at bounding box center [129, 17] width 64 height 13
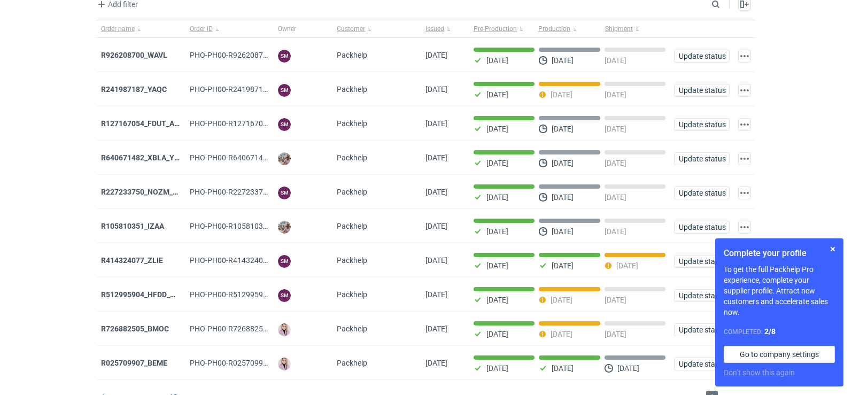
scroll to position [87, 0]
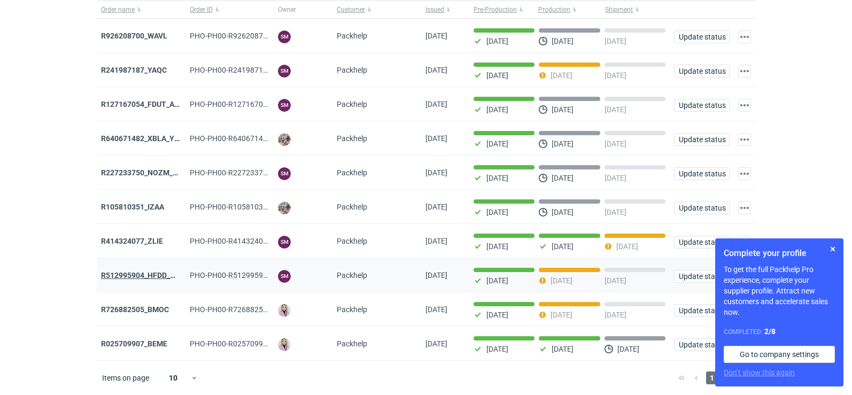
click at [129, 272] on strong "R512995904_HFDD_MOOR" at bounding box center [146, 275] width 91 height 9
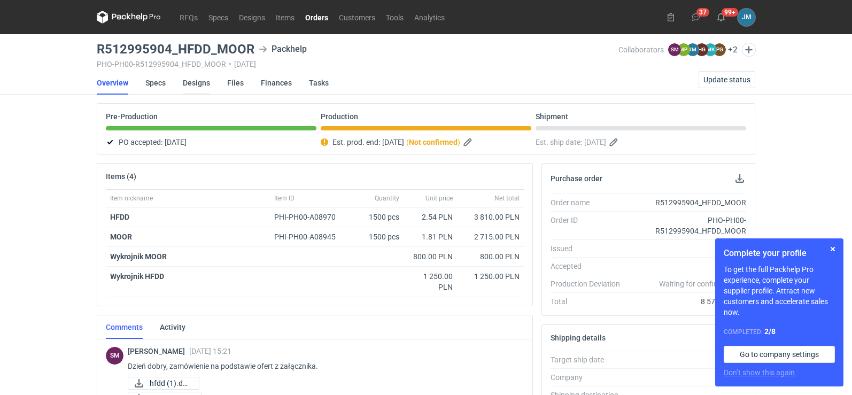
click at [186, 84] on link "Designs" at bounding box center [196, 83] width 27 height 24
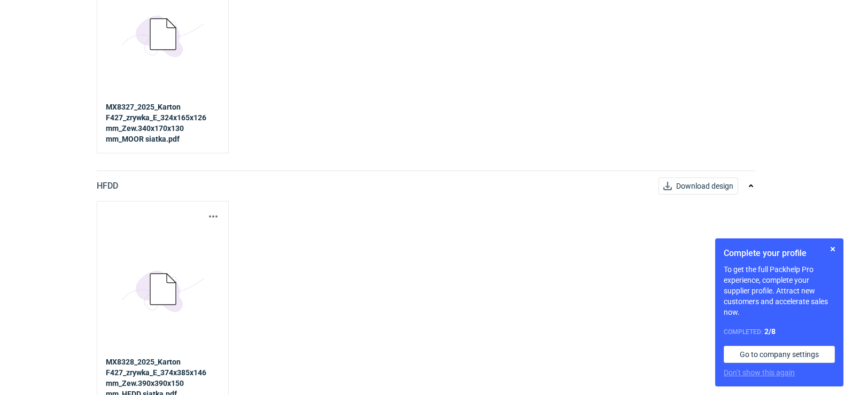
scroll to position [214, 0]
click at [210, 219] on button "button" at bounding box center [213, 216] width 13 height 13
click at [129, 244] on link "Download design part" at bounding box center [166, 239] width 98 height 17
click at [833, 251] on button "button" at bounding box center [833, 249] width 13 height 13
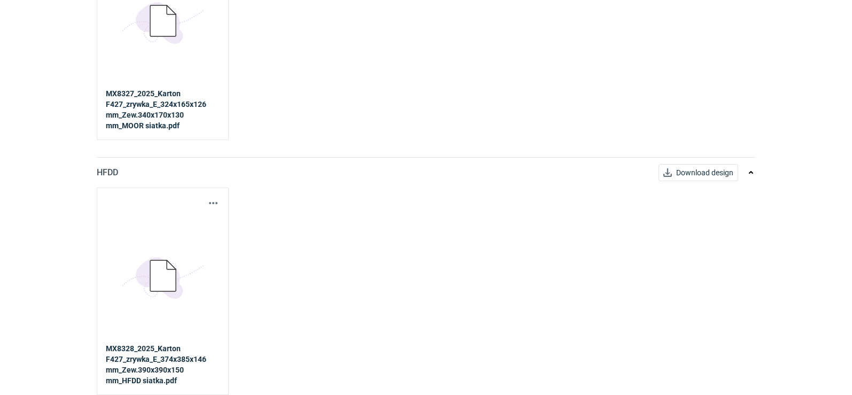
scroll to position [0, 0]
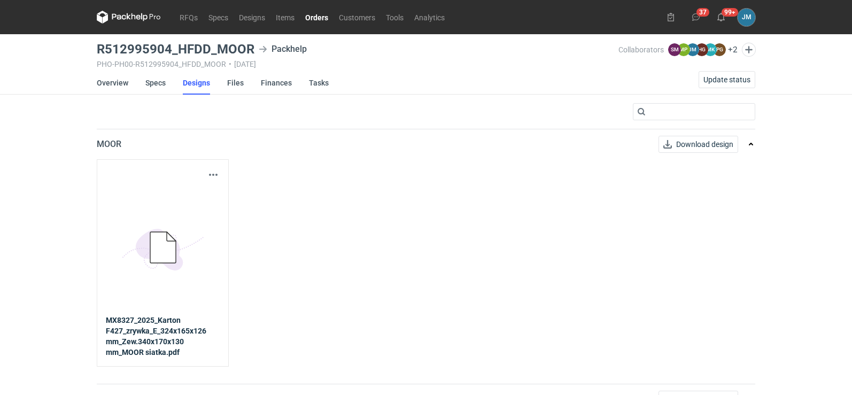
click at [118, 18] on icon at bounding box center [129, 17] width 64 height 13
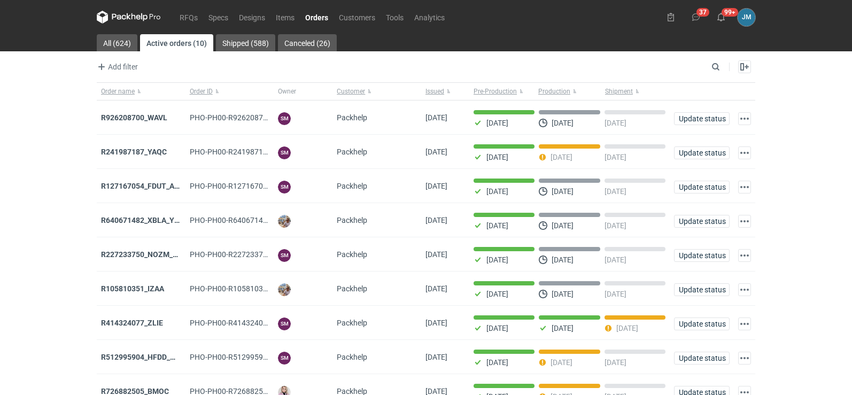
click at [131, 22] on icon at bounding box center [129, 17] width 64 height 13
click at [130, 24] on nav "RFQs Specs Designs Items Orders Customers Tools Analytics" at bounding box center [273, 17] width 353 height 34
click at [130, 23] on icon at bounding box center [129, 17] width 64 height 13
click at [132, 19] on icon at bounding box center [134, 16] width 4 height 6
click at [121, 24] on nav "RFQs Specs Designs Items Orders Customers Tools Analytics" at bounding box center [273, 17] width 353 height 34
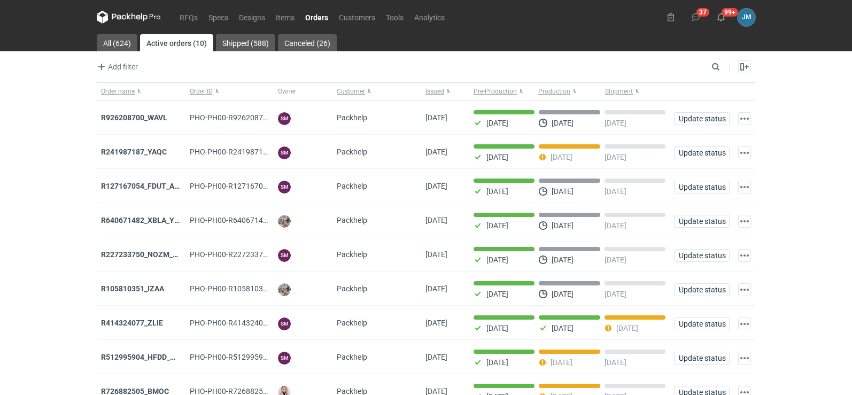
click at [122, 24] on nav "RFQs Specs Designs Items Orders Customers Tools Analytics" at bounding box center [273, 17] width 353 height 34
click at [124, 21] on icon at bounding box center [129, 17] width 64 height 13
click at [137, 18] on icon at bounding box center [129, 17] width 64 height 13
click at [118, 17] on icon at bounding box center [129, 17] width 64 height 13
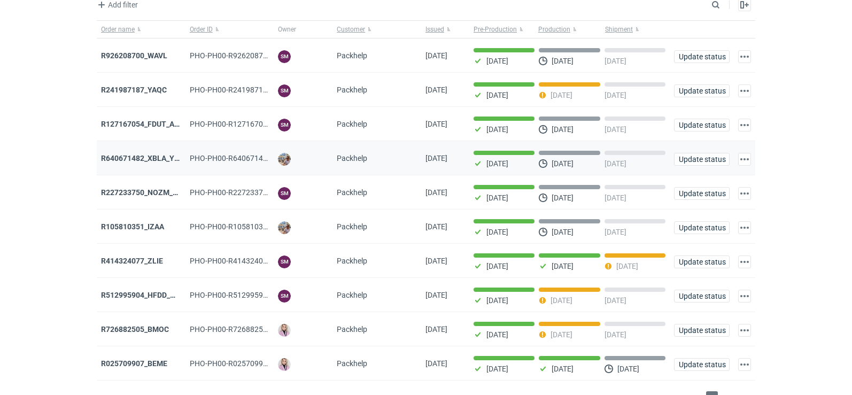
scroll to position [87, 0]
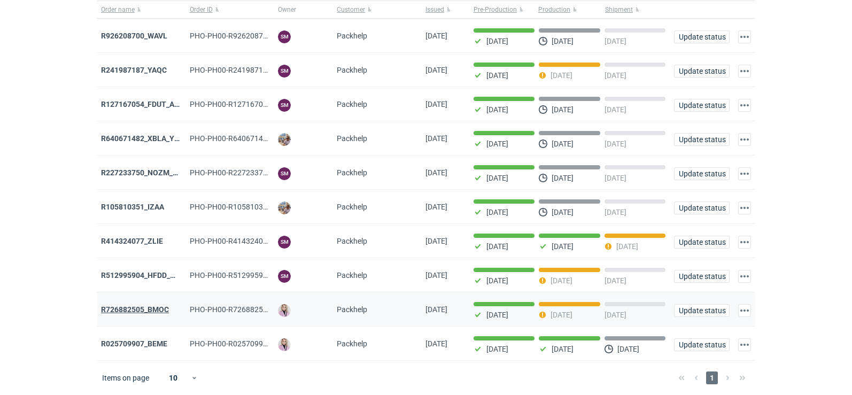
click at [157, 306] on strong "R726882505_BMOC" at bounding box center [135, 309] width 68 height 9
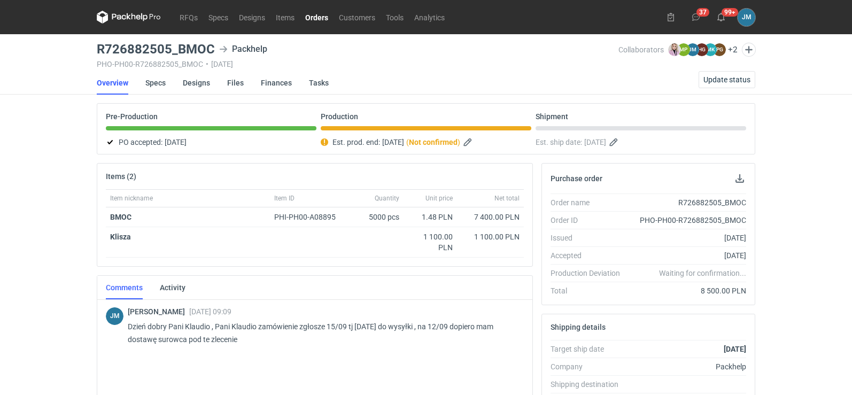
scroll to position [214, 0]
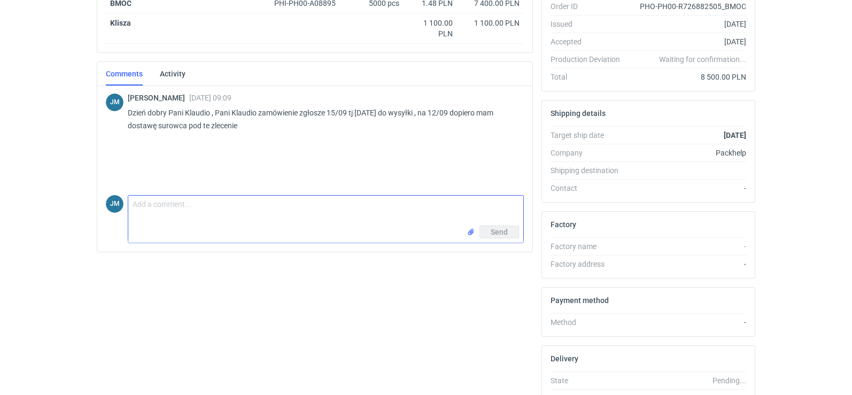
click at [184, 211] on textarea "Comment message" at bounding box center [325, 211] width 395 height 30
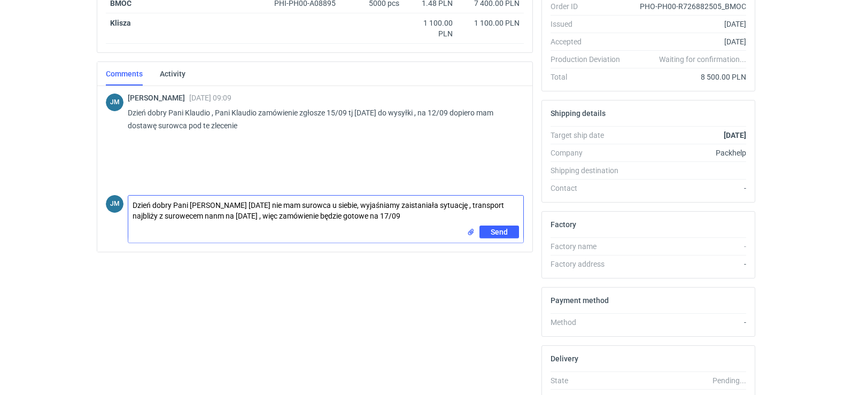
drag, startPoint x: 367, startPoint y: 217, endPoint x: 344, endPoint y: 216, distance: 22.5
click at [344, 216] on textarea "Dzień dobry Pani Klaudio nadal nie mam surowca u siebie, wyjaśniamy zaistaniała…" at bounding box center [325, 211] width 395 height 30
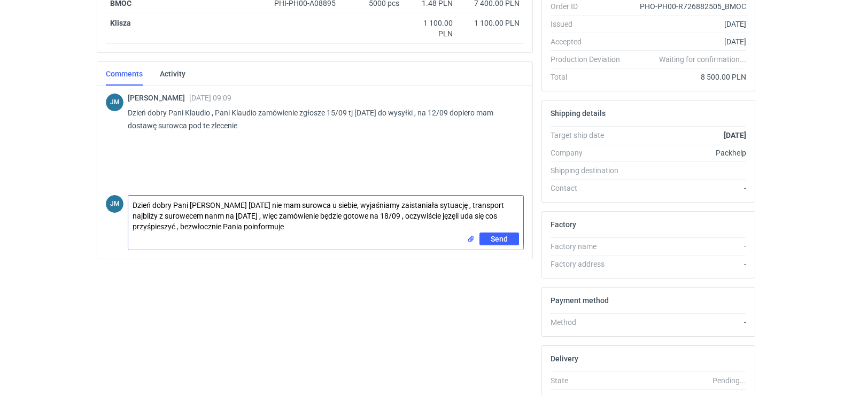
click at [217, 206] on textarea "Dzień dobry Pani Klaudio nadal nie mam surowca u siebie, wyjaśniamy zaistaniała…" at bounding box center [325, 214] width 395 height 37
click at [369, 207] on textarea "Dzień dobry Pani Klaudio,nadal nie mam surowca u siebie, wyjaśniamy zaistaniała…" at bounding box center [325, 214] width 395 height 37
drag, startPoint x: 456, startPoint y: 217, endPoint x: 441, endPoint y: 218, distance: 15.0
click at [441, 218] on textarea "Dzień dobry Pani Klaudio,nadal nie mam surowca u siebie, wyjaśniamy z hurtownią…" at bounding box center [325, 214] width 395 height 37
click at [441, 217] on textarea "Dzień dobry Pani Klaudio,nadal nie mam surowca u siebie, wyjaśniamy z hurtownią…" at bounding box center [325, 214] width 395 height 37
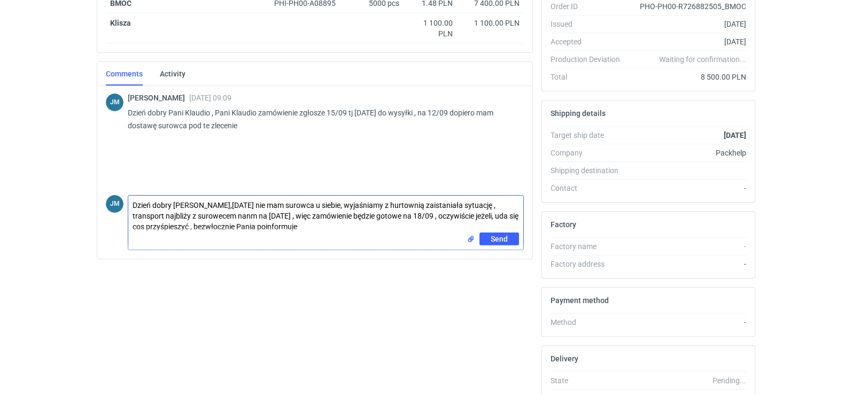
drag, startPoint x: 301, startPoint y: 230, endPoint x: 127, endPoint y: 201, distance: 176.8
click at [127, 201] on div "JM Comment message Dzień dobry Pani Klaudio,nadal nie mam surowca u siebie, wyj…" at bounding box center [315, 220] width 418 height 59
type textarea "Dzień dobry Pani Klaudio,nadal nie mam surowca u siebie, wyjaśniamy z hurtownią…"
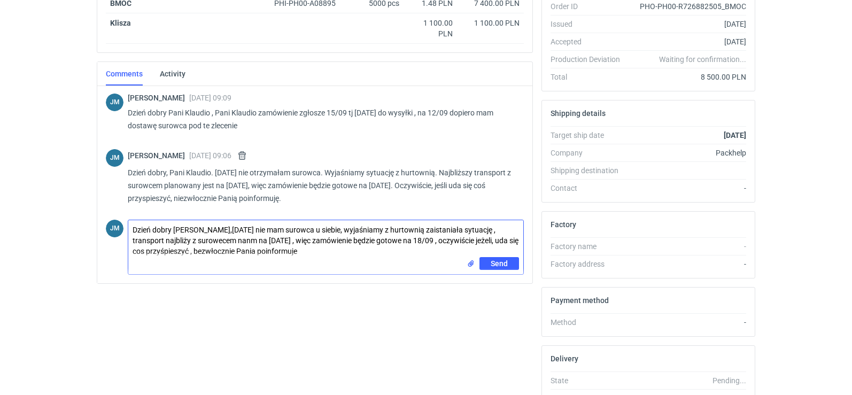
drag, startPoint x: 296, startPoint y: 252, endPoint x: 117, endPoint y: 234, distance: 179.6
click at [117, 234] on div "JM Comment message Dzień dobry Pani Klaudio,nadal nie mam surowca u siebie, wyj…" at bounding box center [315, 244] width 418 height 59
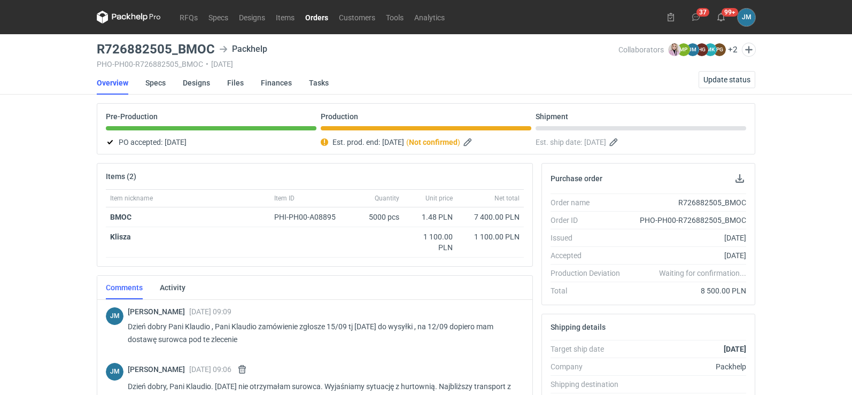
click at [117, 21] on icon at bounding box center [129, 17] width 64 height 13
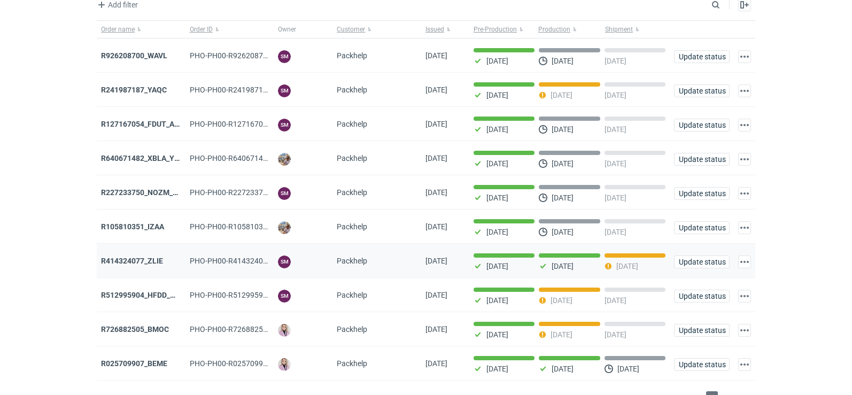
scroll to position [87, 0]
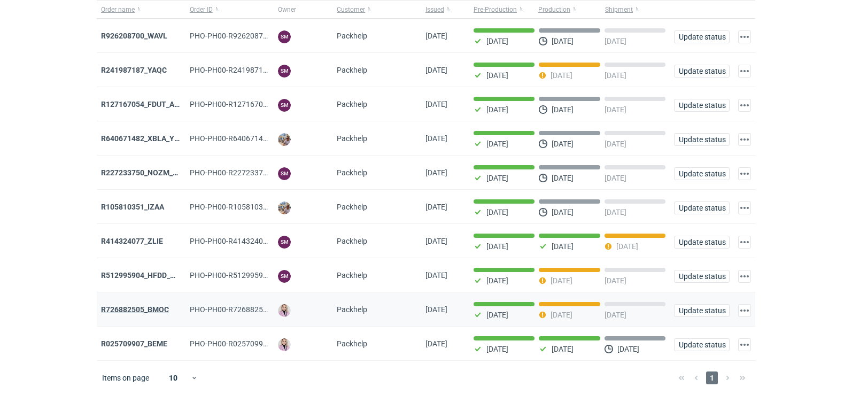
click at [111, 306] on strong "R726882505_BMOC" at bounding box center [135, 309] width 68 height 9
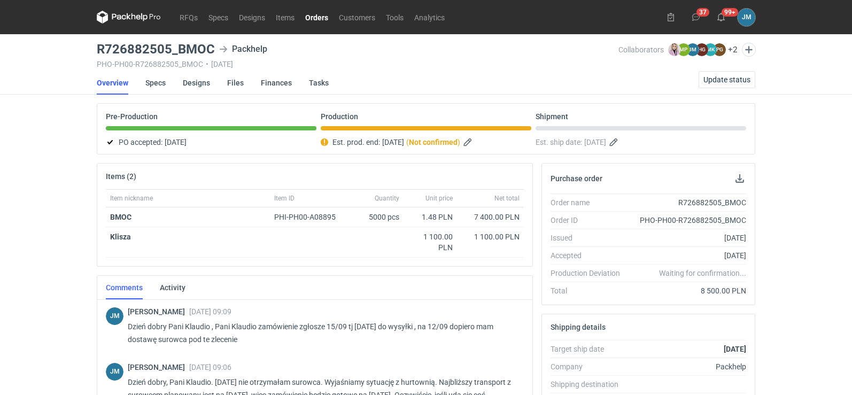
click at [127, 14] on icon at bounding box center [129, 16] width 4 height 6
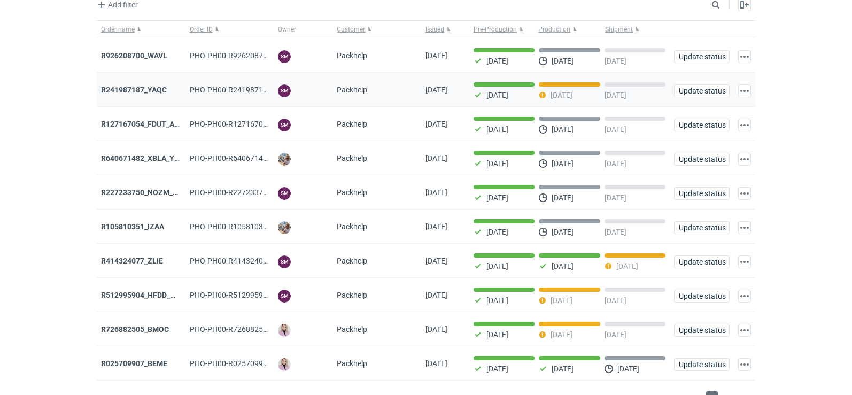
scroll to position [87, 0]
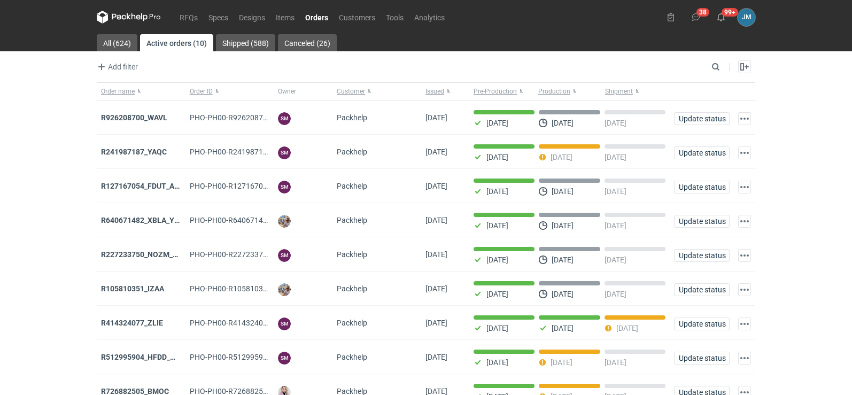
scroll to position [87, 0]
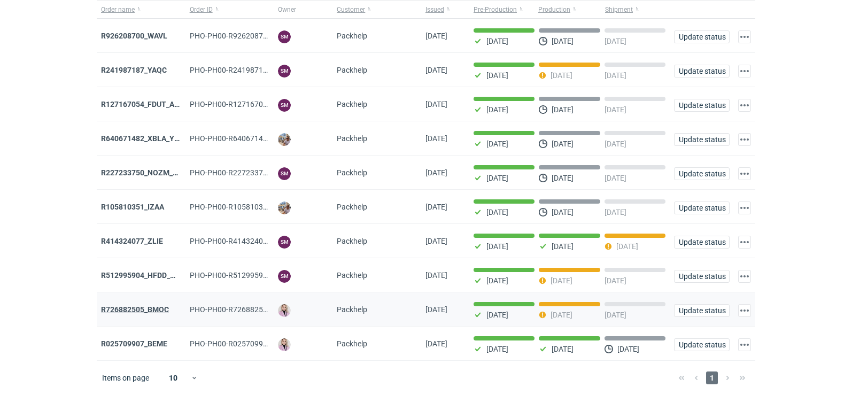
click at [146, 312] on strong "R726882505_BMOC" at bounding box center [135, 309] width 68 height 9
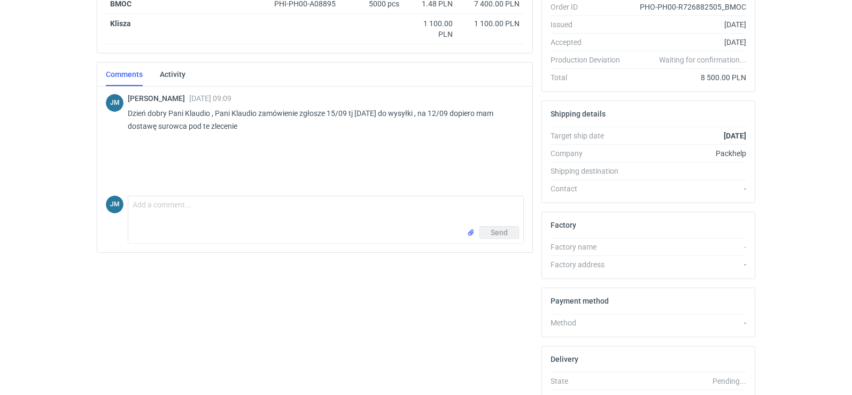
scroll to position [214, 0]
click at [228, 220] on textarea "Comment message" at bounding box center [325, 211] width 395 height 30
paste textarea "Dzień dobry, Pani Klaudio. [DATE] nie otrzymałem surowca. Wyjaśniamy sytuację z…"
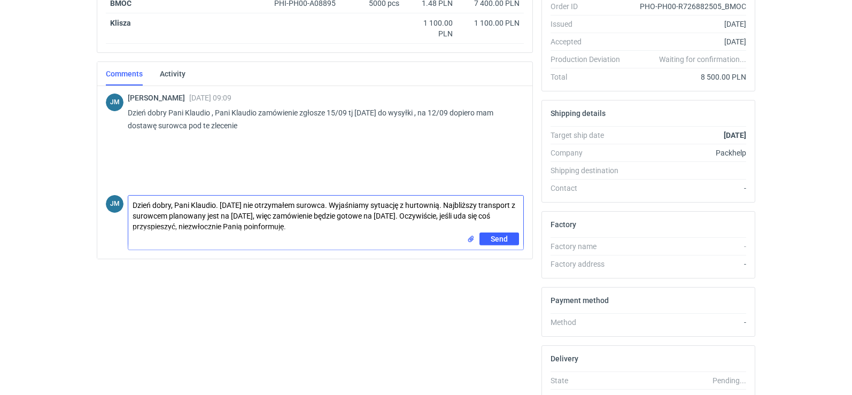
click at [287, 207] on textarea "Dzień dobry, Pani Klaudio. [DATE] nie otrzymałem surowca. Wyjaśniamy sytuację z…" at bounding box center [325, 214] width 395 height 37
type textarea "Dzień dobry, Pani Klaudio. [DATE] nie otrzymałam surowca. Wyjaśniamy sytuację z…"
click at [319, 240] on div "Send" at bounding box center [325, 241] width 395 height 17
click at [497, 244] on button "Send" at bounding box center [500, 239] width 40 height 13
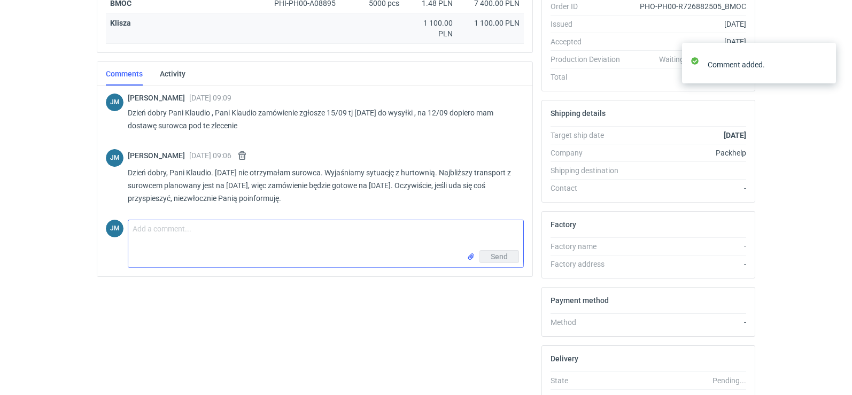
scroll to position [0, 0]
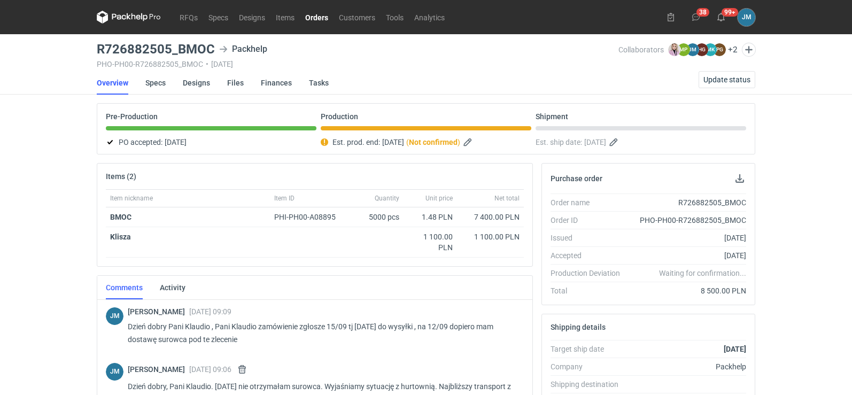
click at [149, 20] on icon at bounding box center [129, 17] width 64 height 13
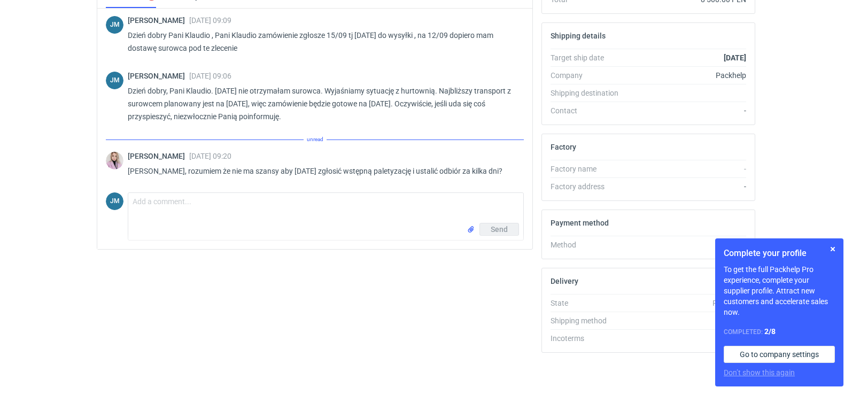
scroll to position [292, 0]
click at [190, 221] on textarea "Comment message" at bounding box center [325, 207] width 395 height 30
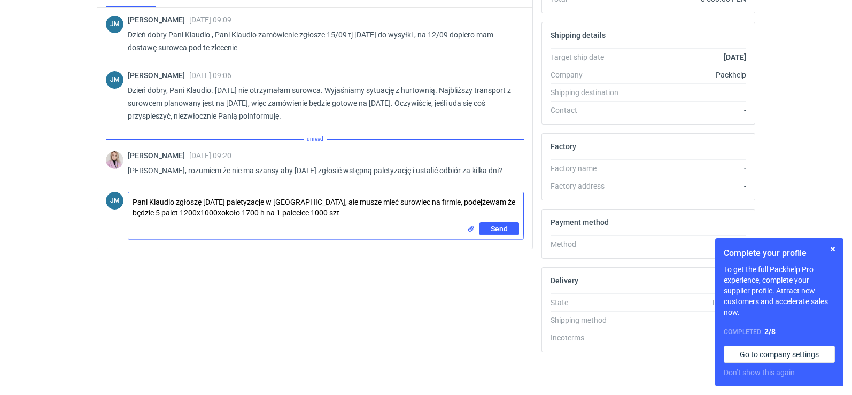
type textarea "Pani Klaudio zgłoszę [DATE] paletyzacje w [GEOGRAPHIC_DATA], ale musze mieć sur…"
drag, startPoint x: 298, startPoint y: 217, endPoint x: 132, endPoint y: 202, distance: 167.0
click at [111, 204] on div "JM Comment message Pani Klaudio zgłoszę [DATE] paletyzacje w [GEOGRAPHIC_DATA],…" at bounding box center [315, 214] width 418 height 52
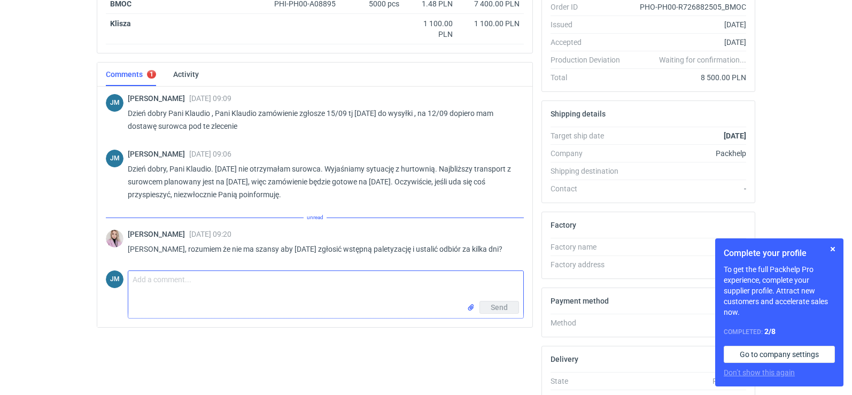
scroll to position [214, 0]
click at [158, 293] on textarea "Comment message" at bounding box center [325, 286] width 395 height 30
paste textarea "Pani Klaudio zgłoszę [DATE] paletyzacje w [GEOGRAPHIC_DATA], ale musze mieć sur…"
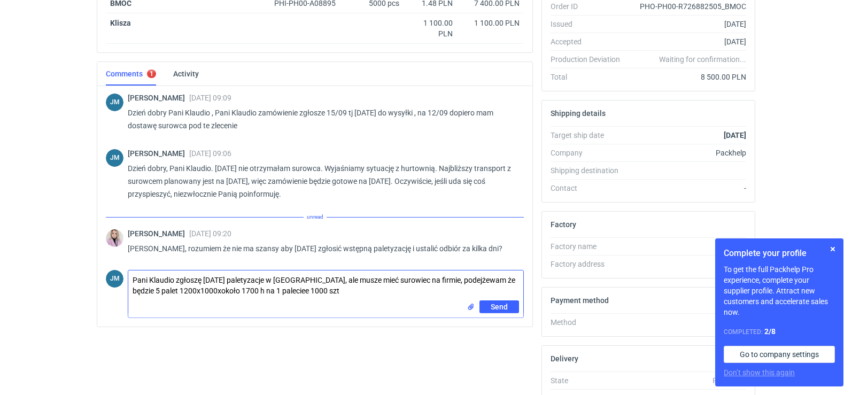
click at [264, 292] on textarea "Pani Klaudio zgłoszę [DATE] paletyzacje w [GEOGRAPHIC_DATA], ale musze mieć sur…" at bounding box center [325, 286] width 395 height 30
type textarea "Pani Klaudio zgłoszę [DATE] paletyzacje w [GEOGRAPHIC_DATA], ale musze mieć sur…"
drag, startPoint x: 318, startPoint y: 294, endPoint x: 126, endPoint y: 278, distance: 192.1
click at [126, 278] on div "JM Comment message Pani Klaudio zgłoszę [DATE] paletyzacje w [GEOGRAPHIC_DATA],…" at bounding box center [315, 292] width 418 height 52
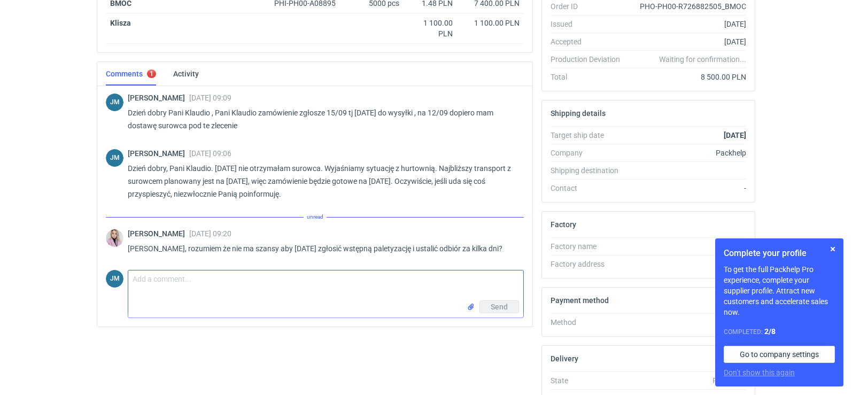
click at [234, 293] on textarea "Comment message" at bounding box center [325, 286] width 395 height 30
paste textarea "Pani Klaudio zgłoszę [DATE] paletyzację w [GEOGRAPHIC_DATA], ale muszę mieć sur…"
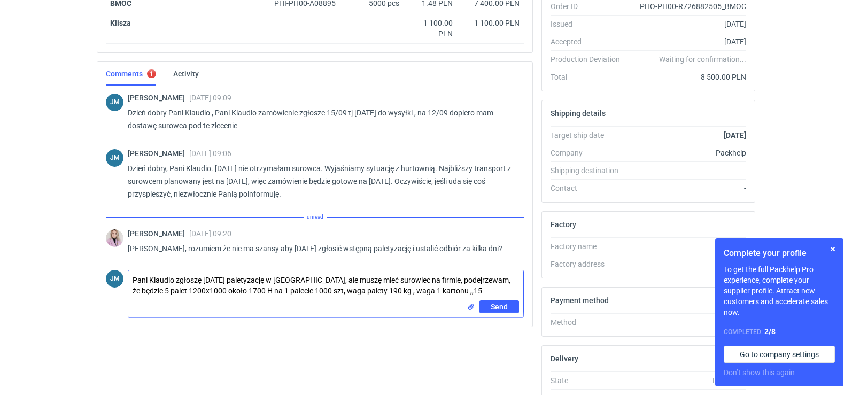
click at [419, 292] on textarea "Pani Klaudio zgłoszę [DATE] paletyzację w [GEOGRAPHIC_DATA], ale muszę mieć sur…" at bounding box center [325, 286] width 395 height 30
type textarea "Pani Klaudio zgłoszę [DATE] paletyzację w [GEOGRAPHIC_DATA], ale muszę mieć sur…"
click at [490, 305] on button "Send" at bounding box center [500, 307] width 40 height 13
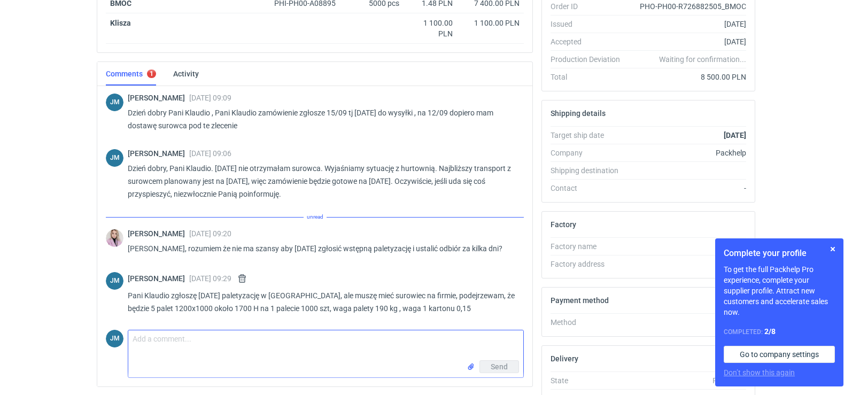
scroll to position [0, 0]
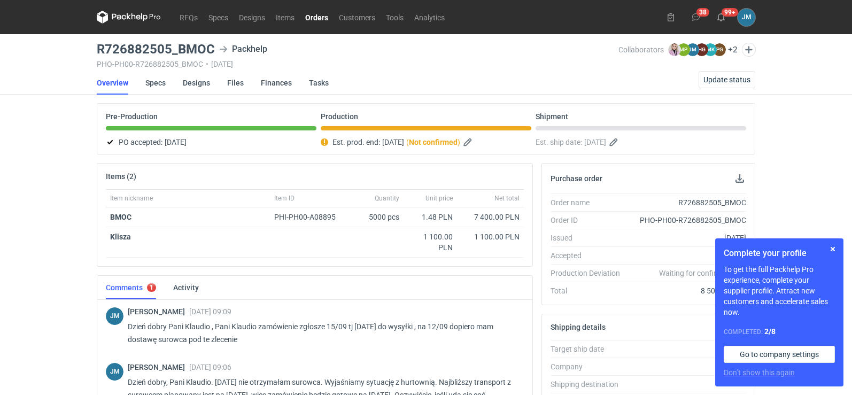
click at [118, 22] on icon at bounding box center [129, 17] width 64 height 13
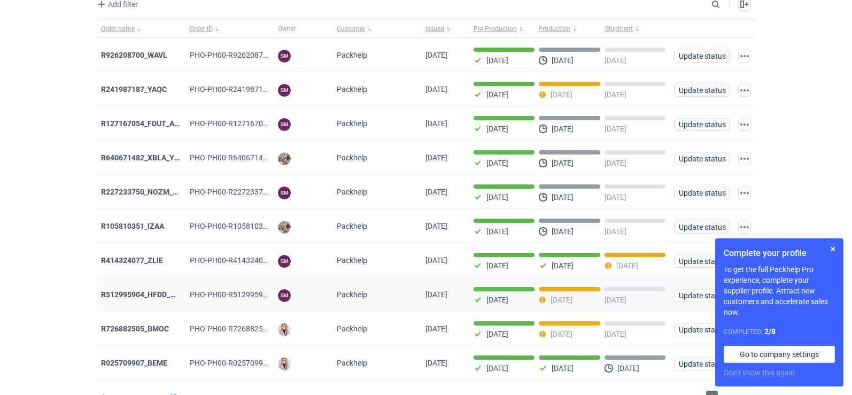
scroll to position [87, 0]
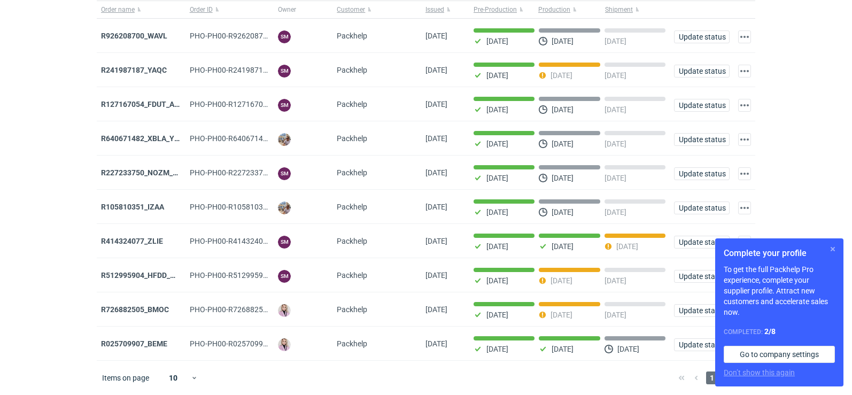
click at [835, 246] on button "button" at bounding box center [833, 249] width 13 height 13
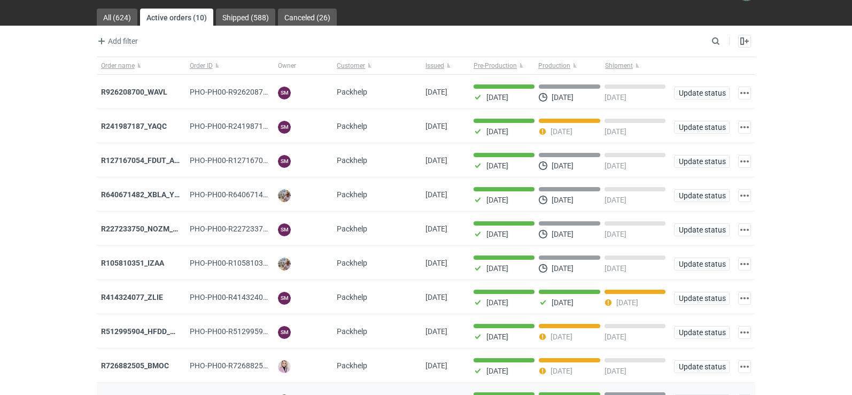
scroll to position [0, 0]
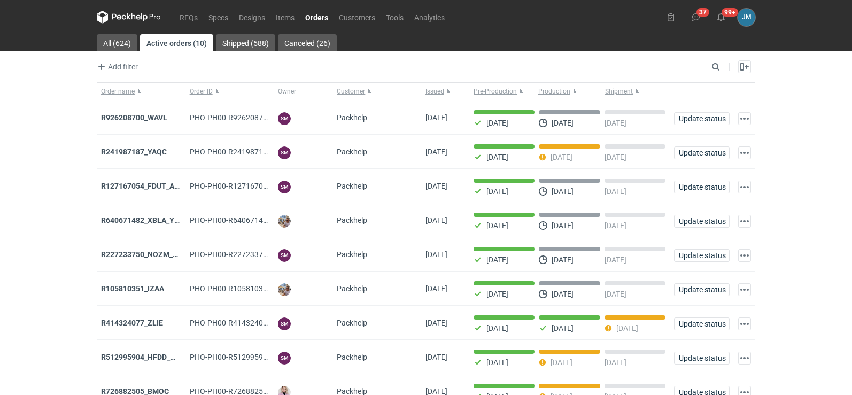
click at [125, 17] on icon at bounding box center [129, 17] width 64 height 13
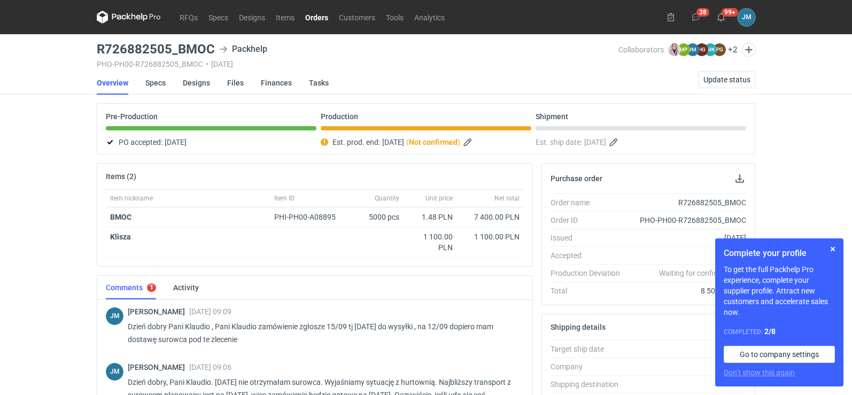
click at [120, 12] on icon at bounding box center [129, 17] width 64 height 13
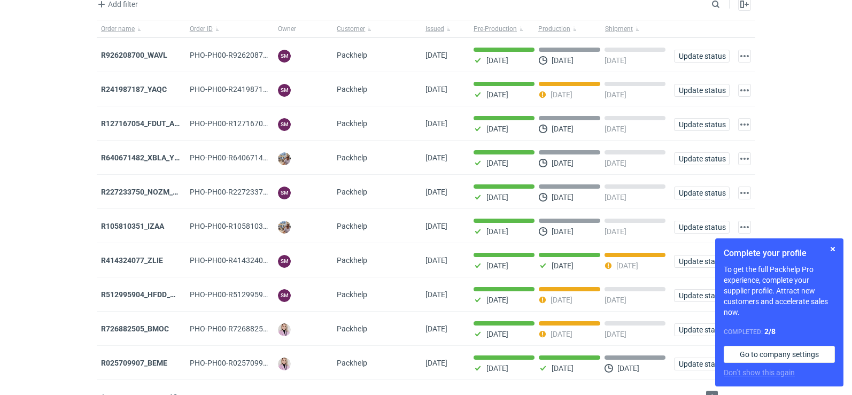
scroll to position [87, 0]
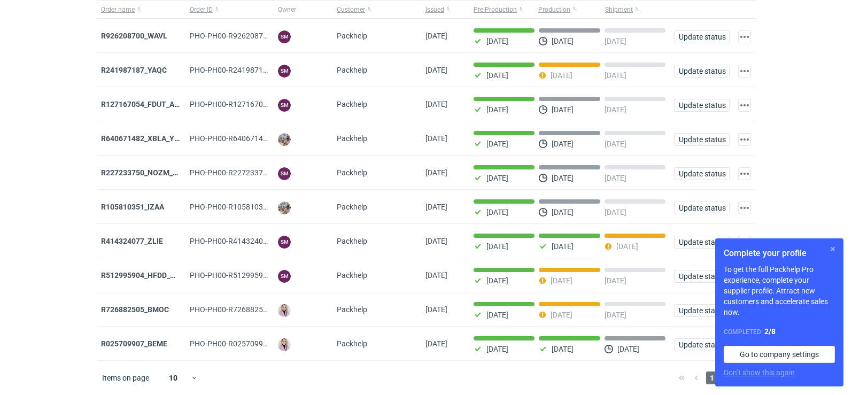
click at [831, 252] on button "button" at bounding box center [833, 249] width 13 height 13
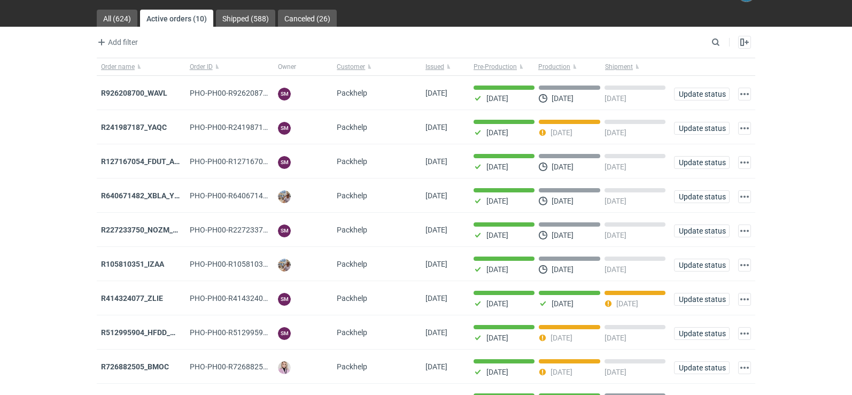
scroll to position [0, 0]
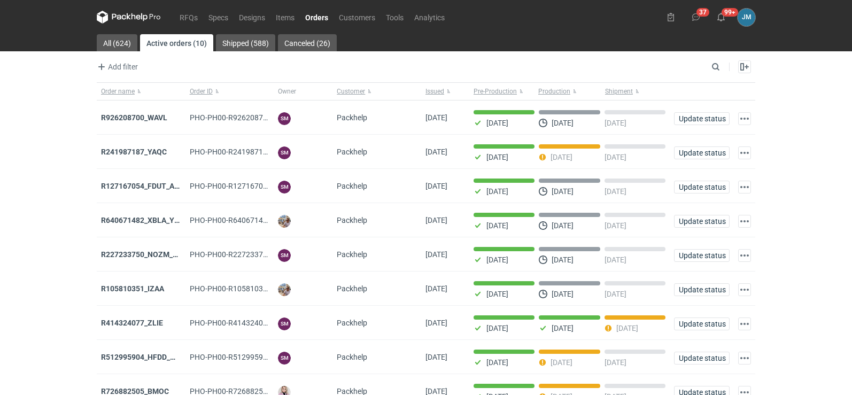
click at [112, 13] on icon at bounding box center [129, 17] width 64 height 13
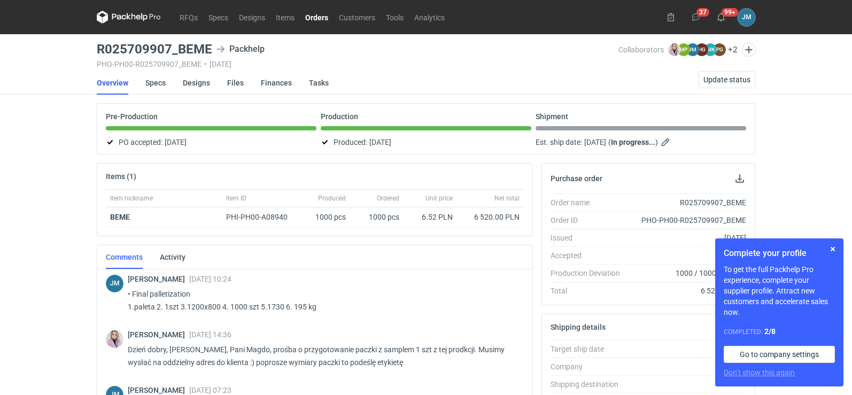
click at [138, 18] on icon at bounding box center [129, 17] width 64 height 13
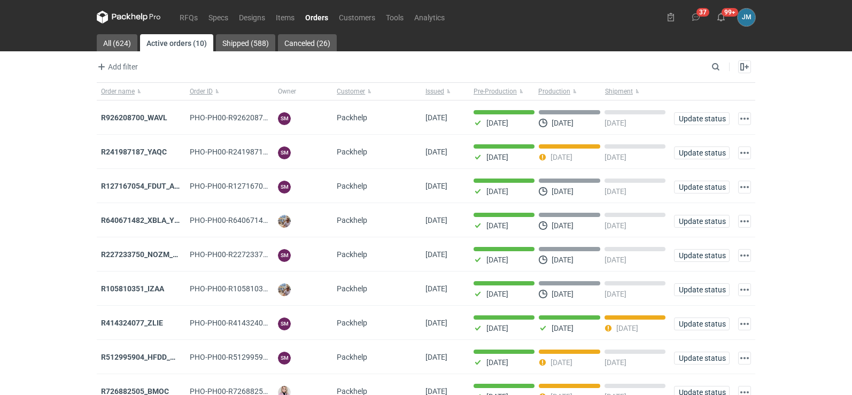
click at [120, 16] on icon at bounding box center [119, 17] width 14 height 6
click at [713, 72] on input "Search" at bounding box center [670, 66] width 106 height 13
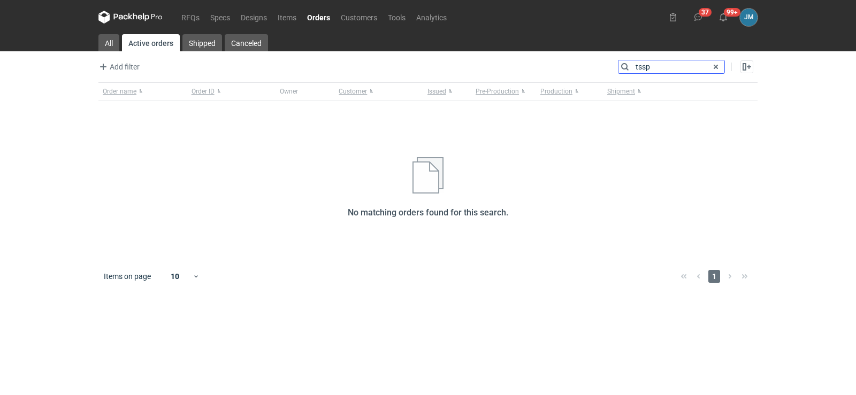
click at [680, 63] on input "tssp" at bounding box center [671, 66] width 106 height 13
drag, startPoint x: 648, startPoint y: 71, endPoint x: 294, endPoint y: 72, distance: 354.5
click at [296, 72] on div "Add filter Owner first name Owner last name Issued Customer Search tssp Enable …" at bounding box center [427, 71] width 659 height 22
type input "tnsp"
click at [122, 13] on icon at bounding box center [130, 17] width 64 height 13
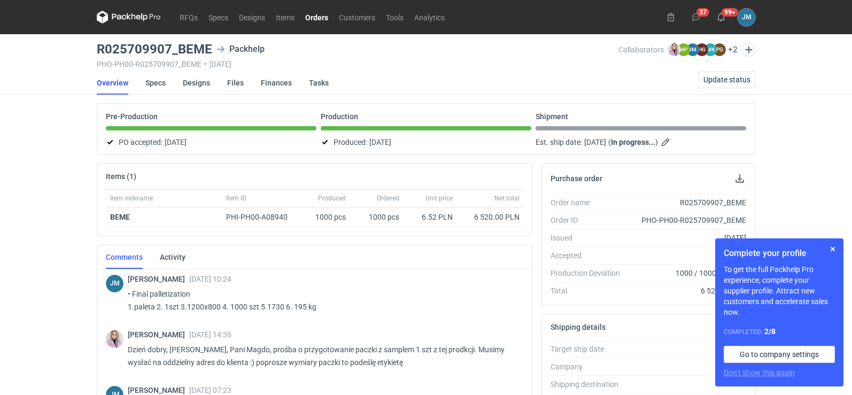
click at [127, 13] on icon at bounding box center [129, 17] width 64 height 13
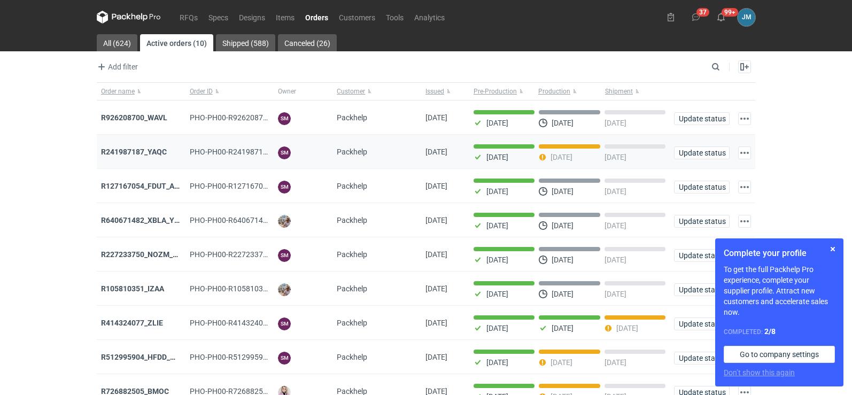
scroll to position [87, 0]
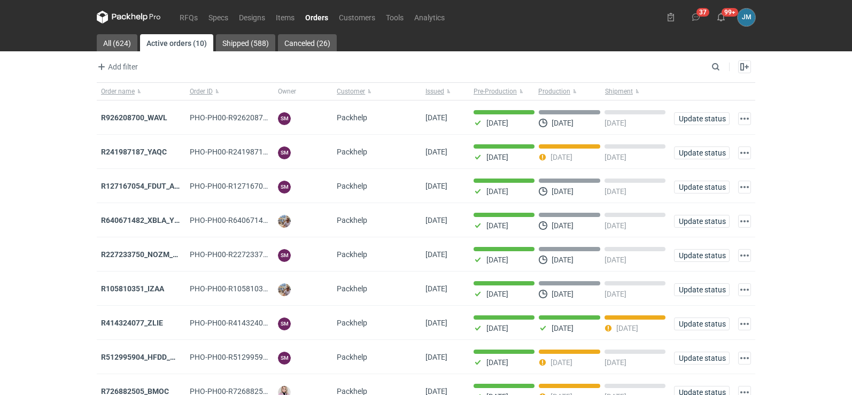
scroll to position [87, 0]
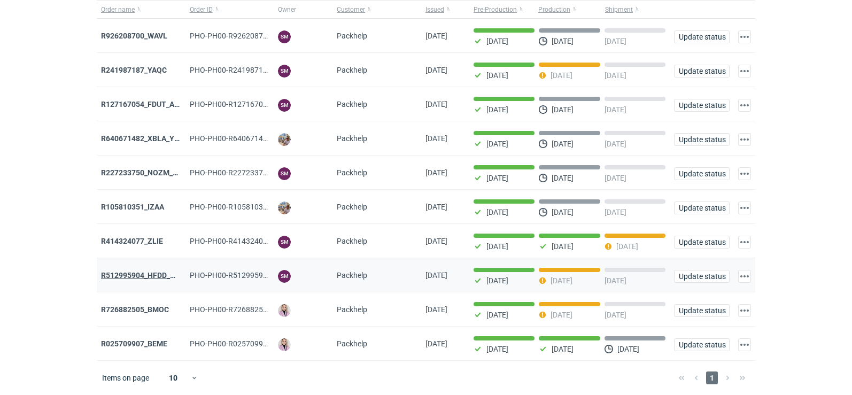
click at [112, 277] on strong "R512995904_HFDD_MOOR" at bounding box center [146, 275] width 91 height 9
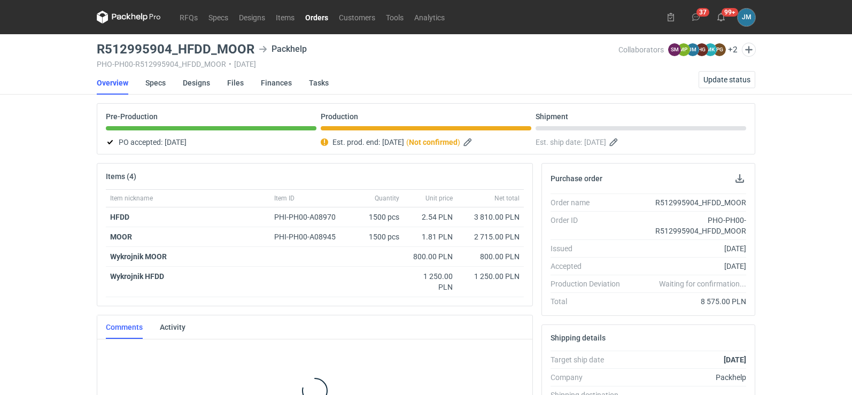
scroll to position [18, 0]
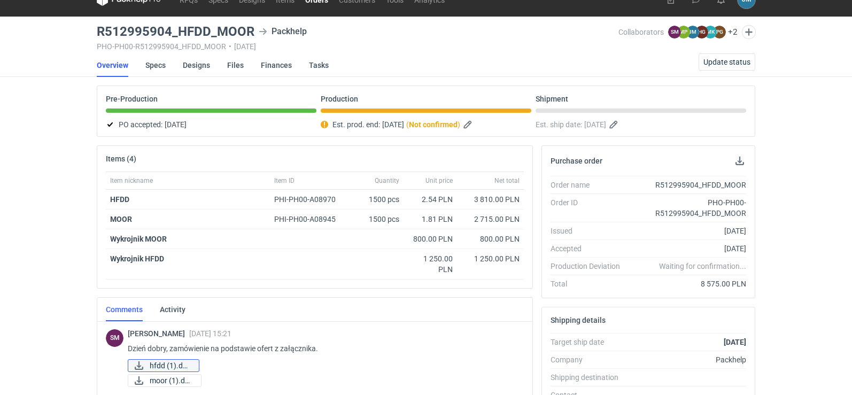
click at [163, 366] on span "hfdd (1).docx" at bounding box center [170, 366] width 41 height 12
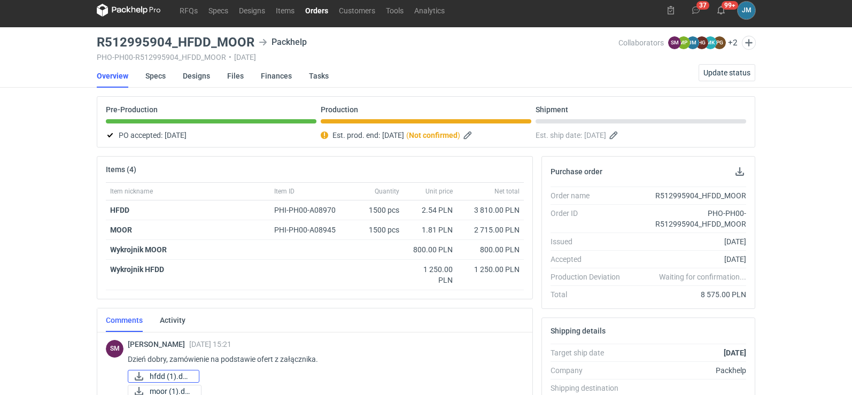
scroll to position [0, 0]
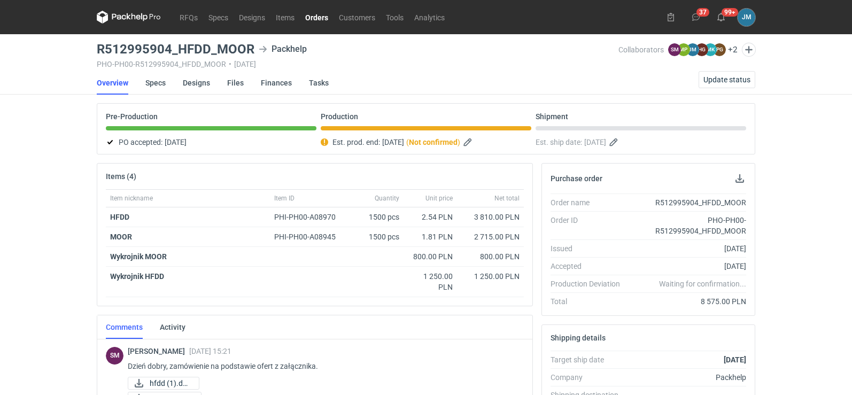
click at [115, 20] on icon at bounding box center [129, 17] width 64 height 13
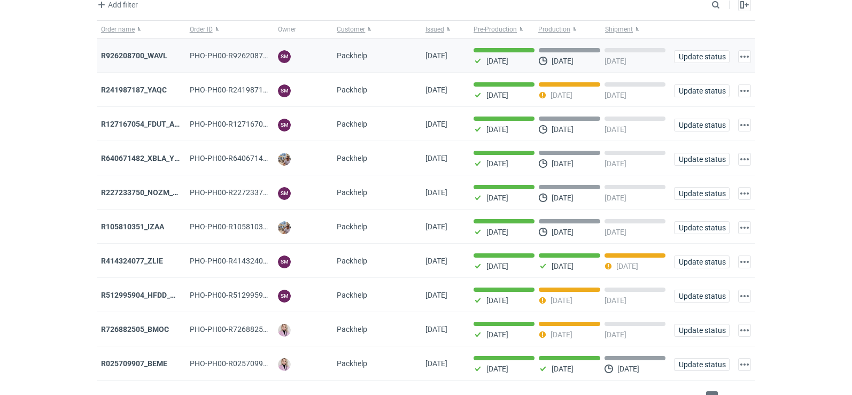
scroll to position [87, 0]
